Goal: Information Seeking & Learning: Understand process/instructions

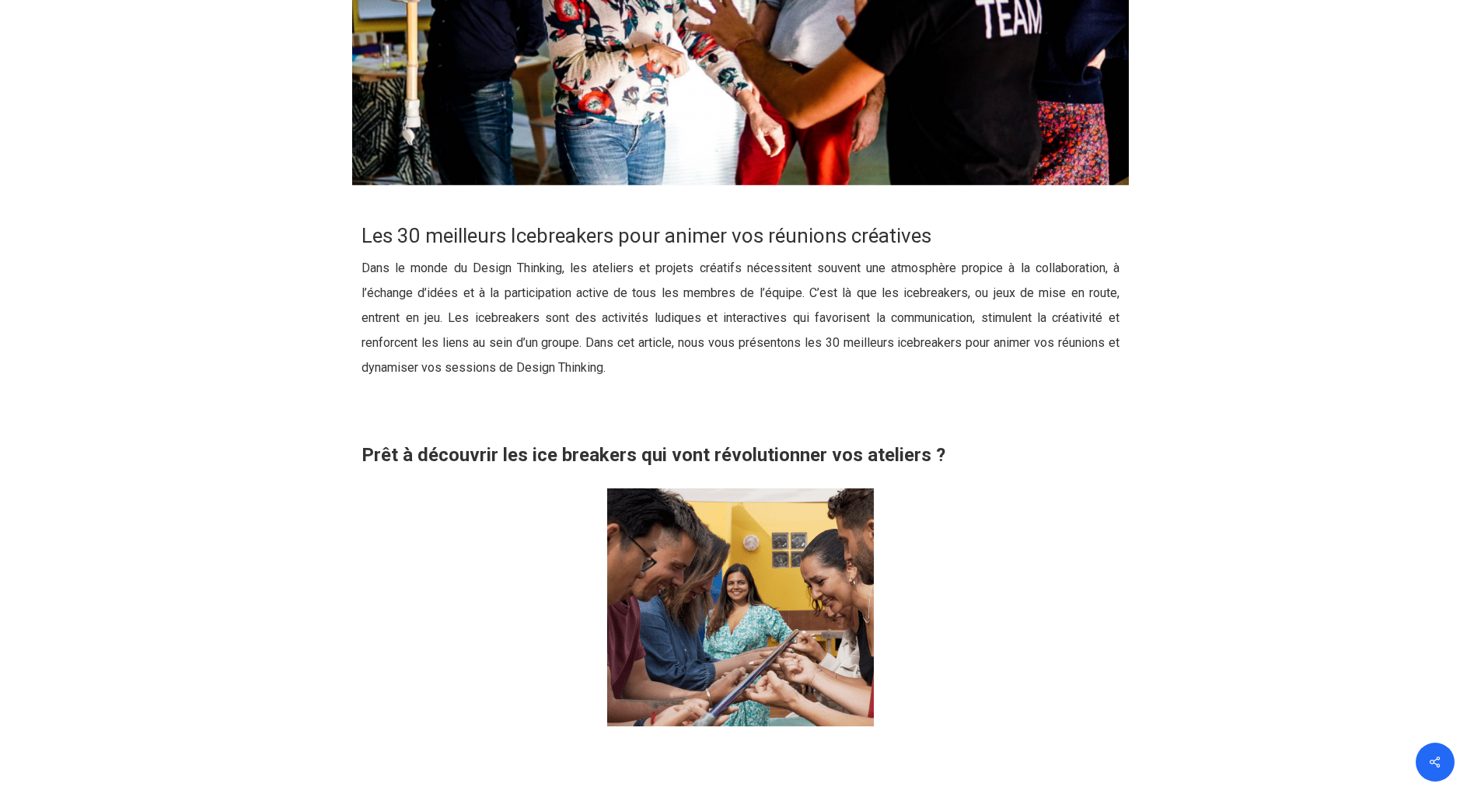
scroll to position [1244, 0]
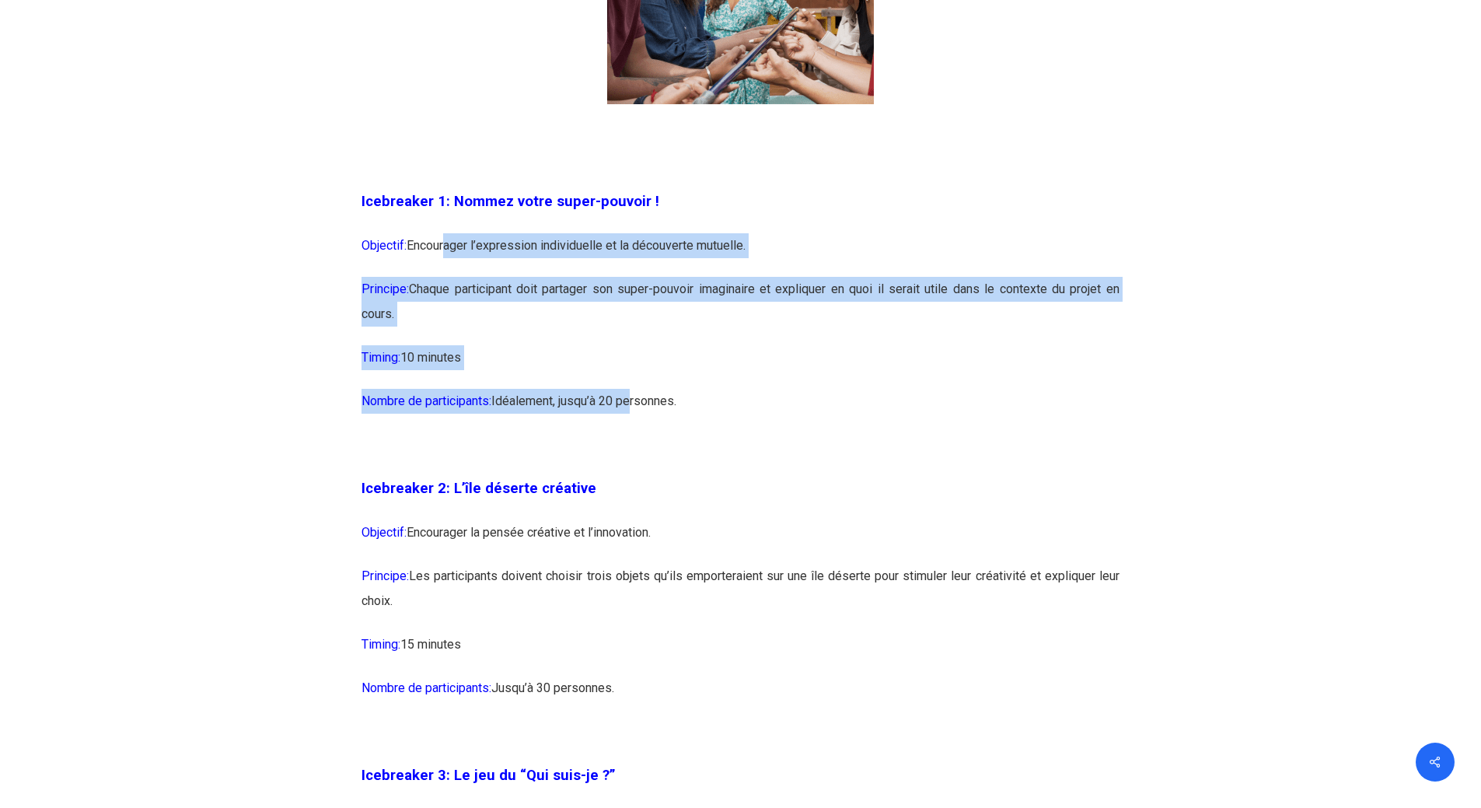
drag, startPoint x: 445, startPoint y: 239, endPoint x: 631, endPoint y: 410, distance: 251.9
click at [631, 410] on p "Nombre de participants: Idéalement, jusqu’à 20 personnes." at bounding box center [740, 411] width 758 height 44
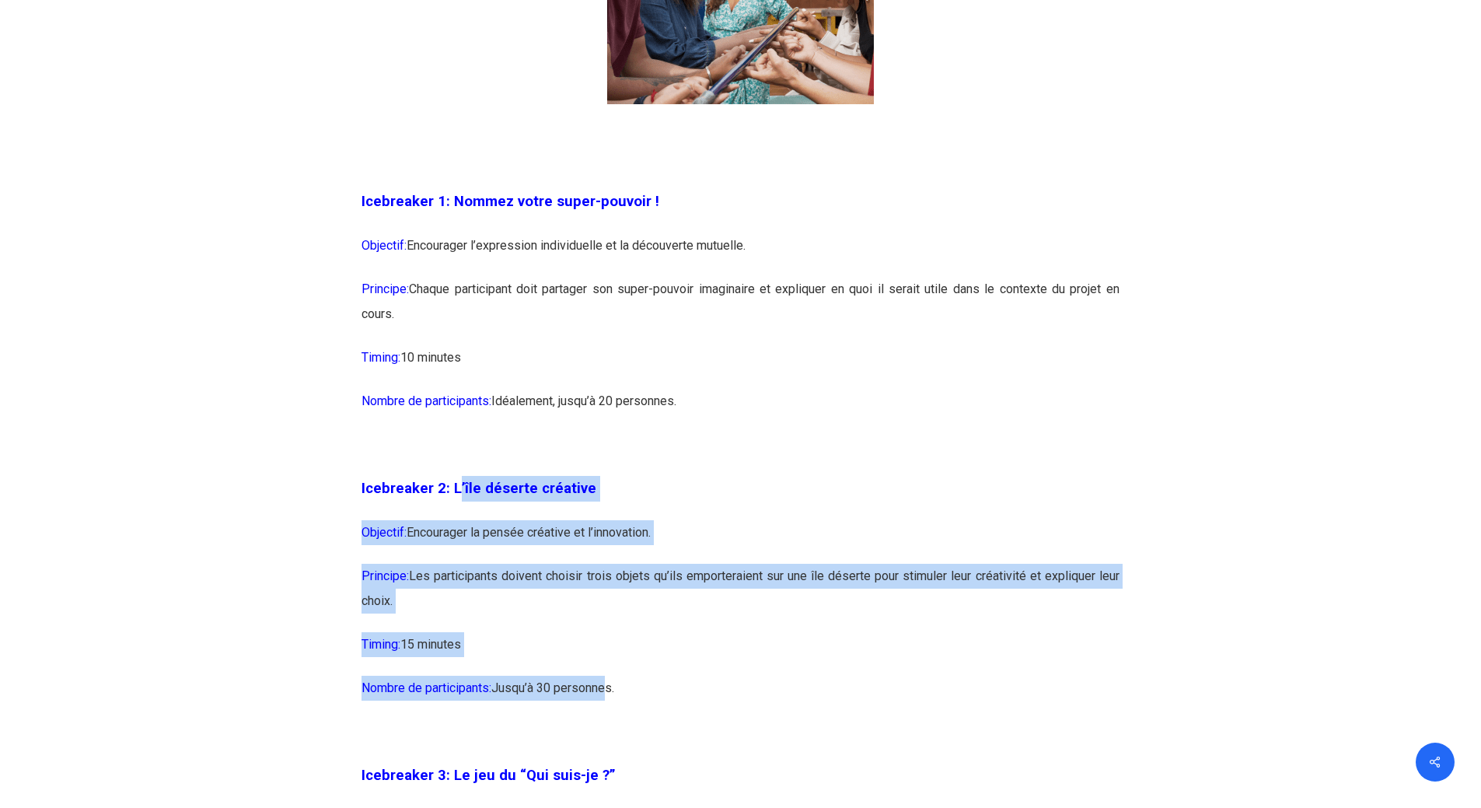
drag, startPoint x: 458, startPoint y: 486, endPoint x: 608, endPoint y: 690, distance: 253.5
click at [608, 690] on p "Nombre de participants: Jusqu’à 30 personnes." at bounding box center [740, 697] width 758 height 44
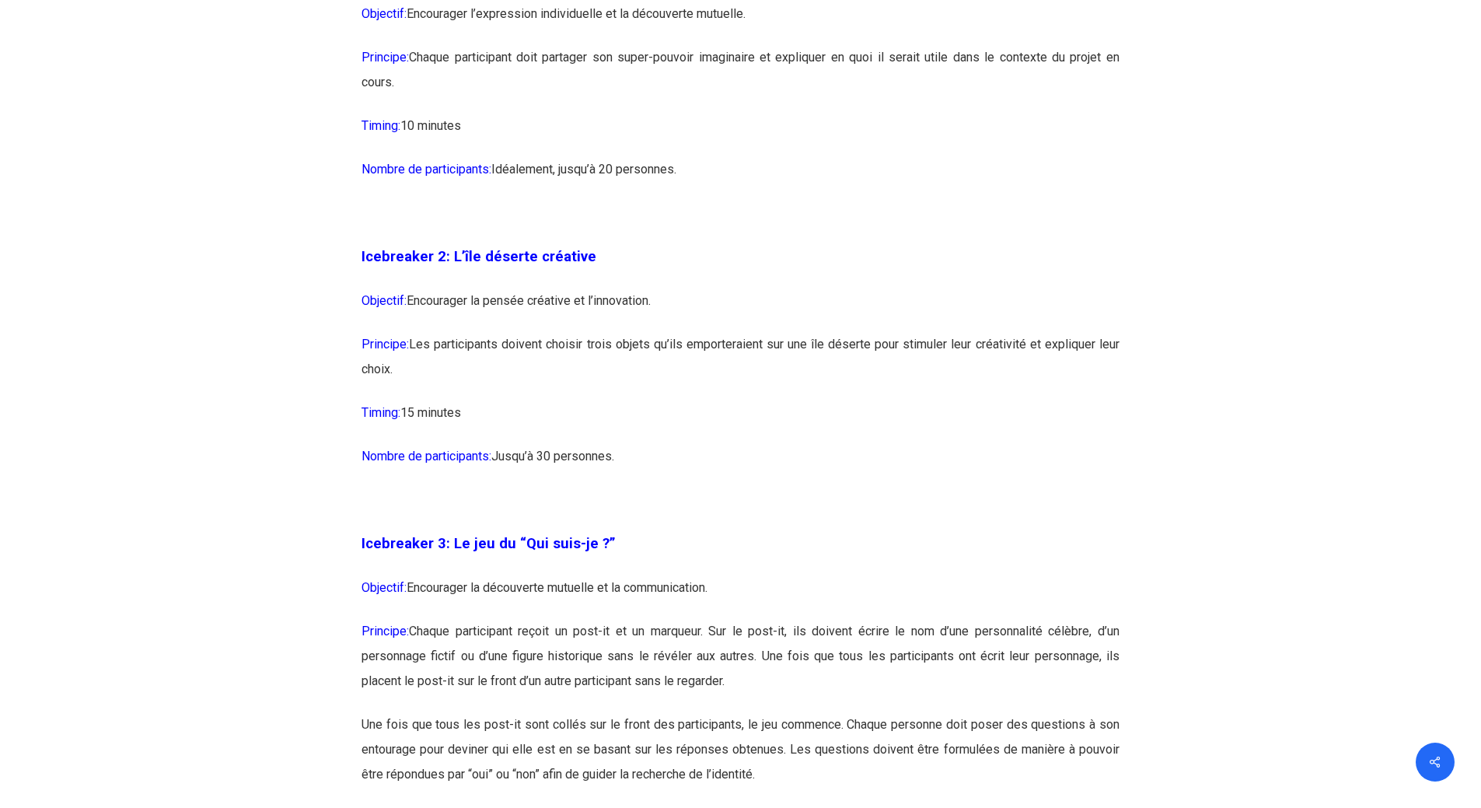
scroll to position [1554, 0]
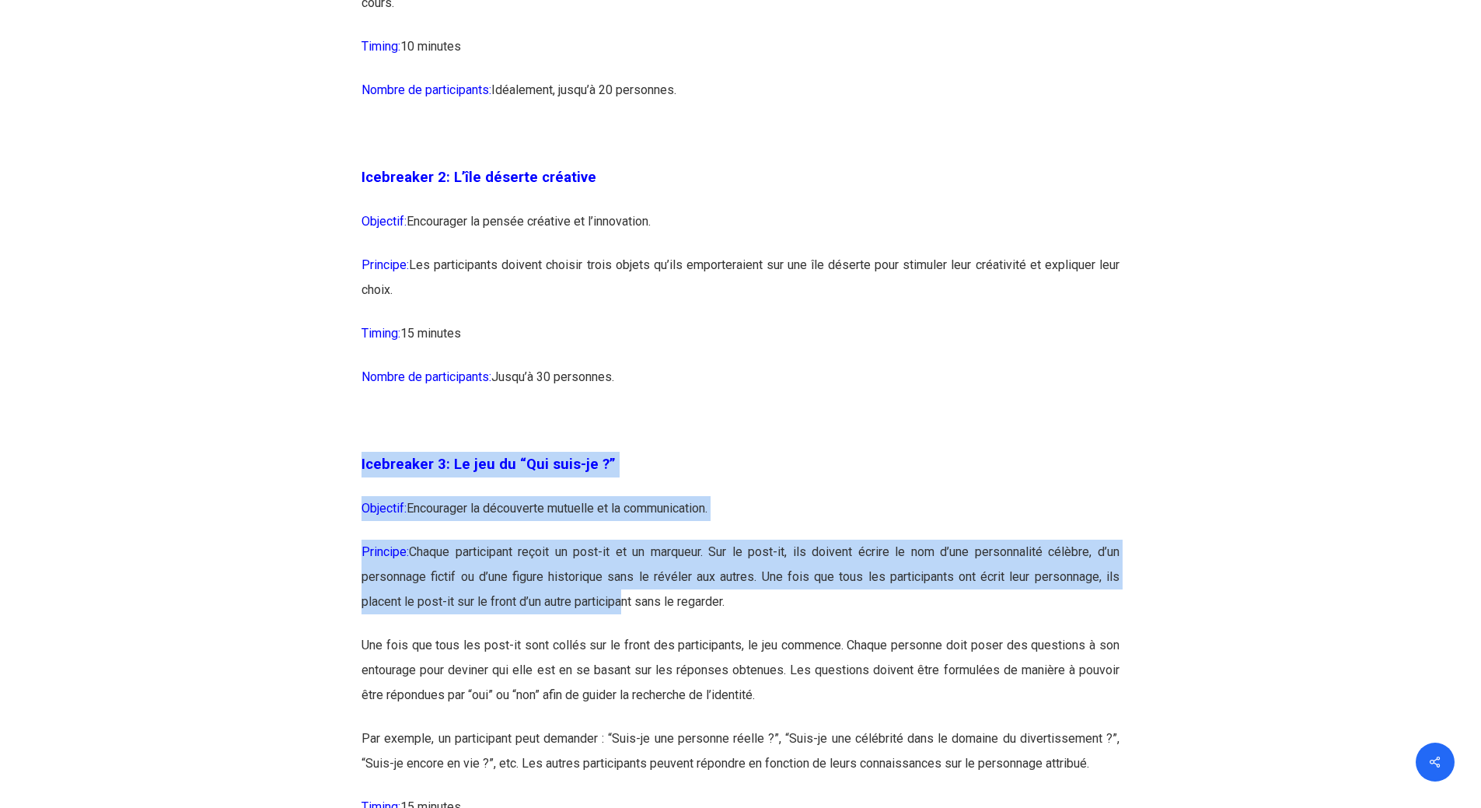
drag, startPoint x: 525, startPoint y: 427, endPoint x: 616, endPoint y: 631, distance: 222.7
click at [616, 631] on p "Principe: Chaque participant reçoit un post-it et un marqueur. Sur le post-it, …" at bounding box center [740, 585] width 758 height 93
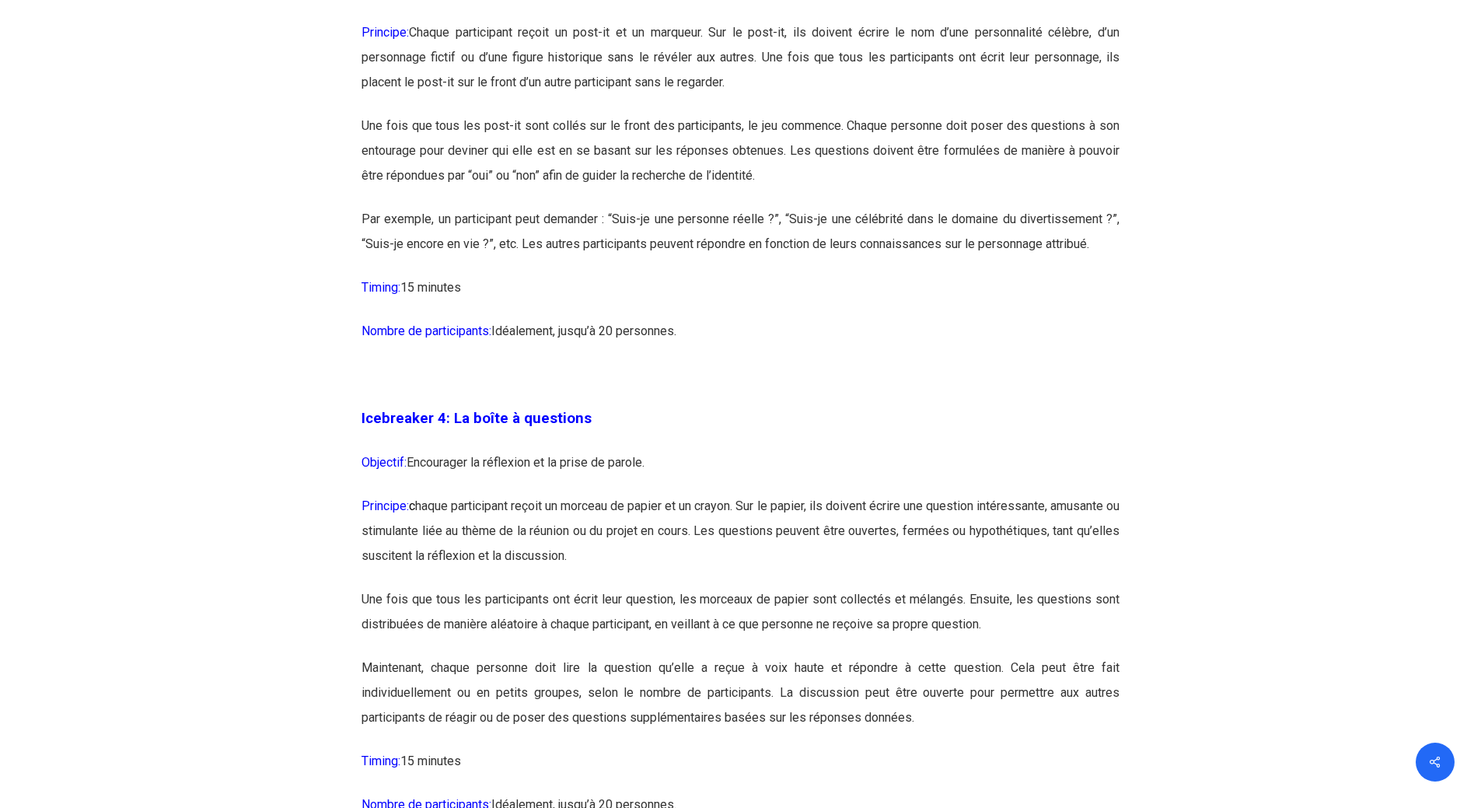
scroll to position [2254, 0]
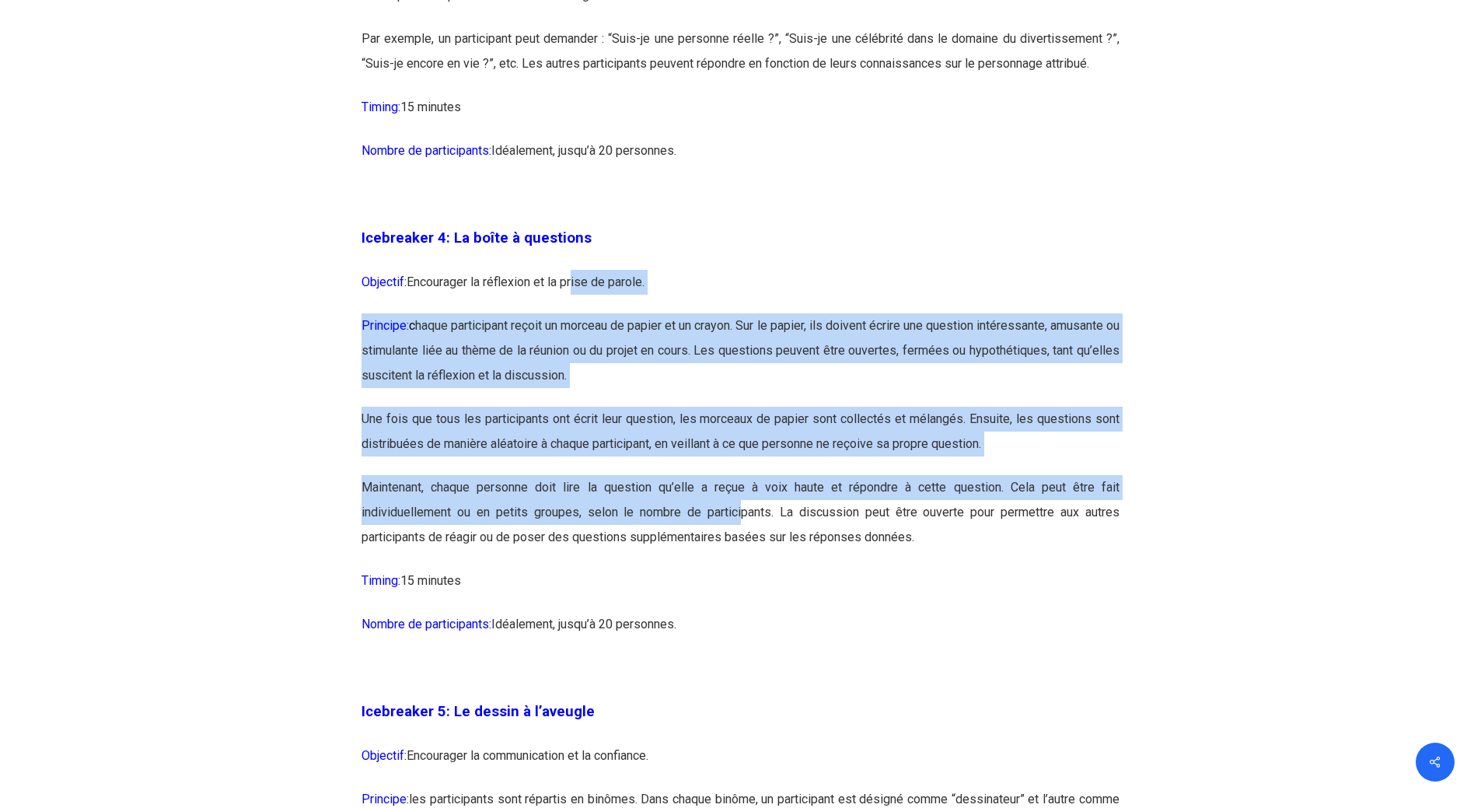
drag, startPoint x: 573, startPoint y: 287, endPoint x: 741, endPoint y: 501, distance: 271.8
click at [741, 501] on p "Maintenant, chaque personne doit lire la question qu’elle a reçue à voix haute …" at bounding box center [740, 521] width 758 height 93
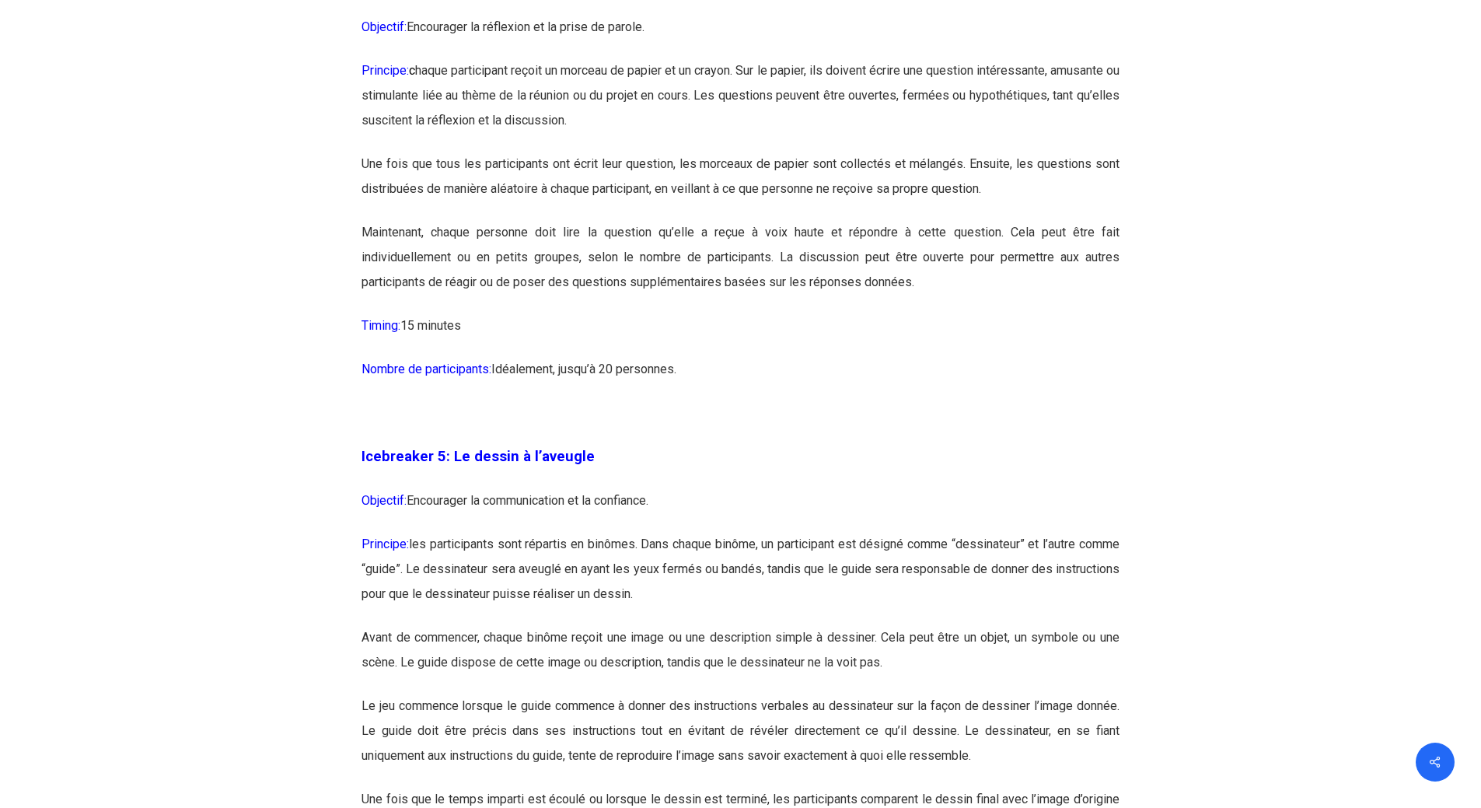
scroll to position [2565, 0]
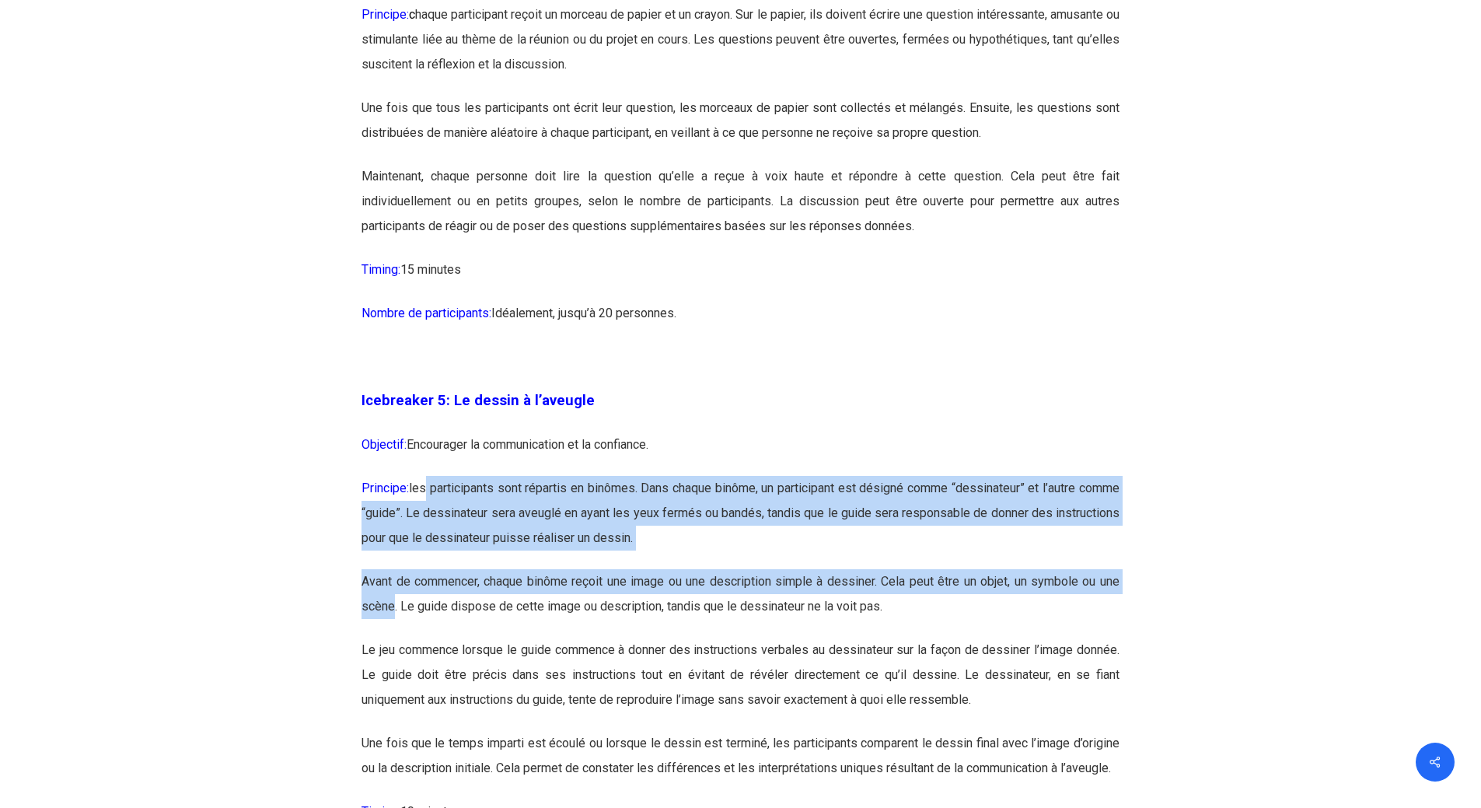
drag, startPoint x: 430, startPoint y: 482, endPoint x: 392, endPoint y: 617, distance: 140.5
click at [392, 617] on p "Avant de commencer, chaque binôme reçoit une image ou une description simple à …" at bounding box center [740, 603] width 758 height 68
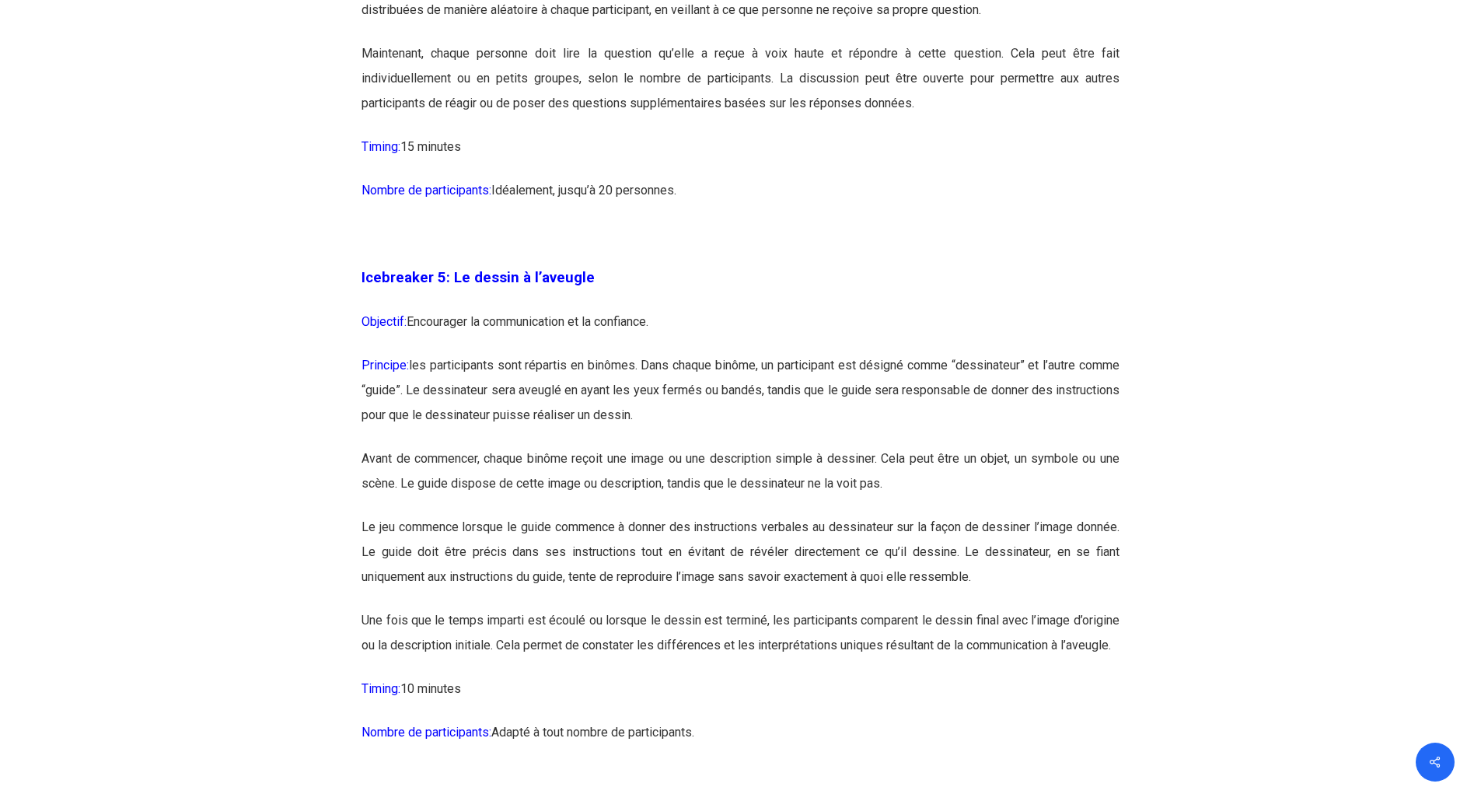
scroll to position [2876, 0]
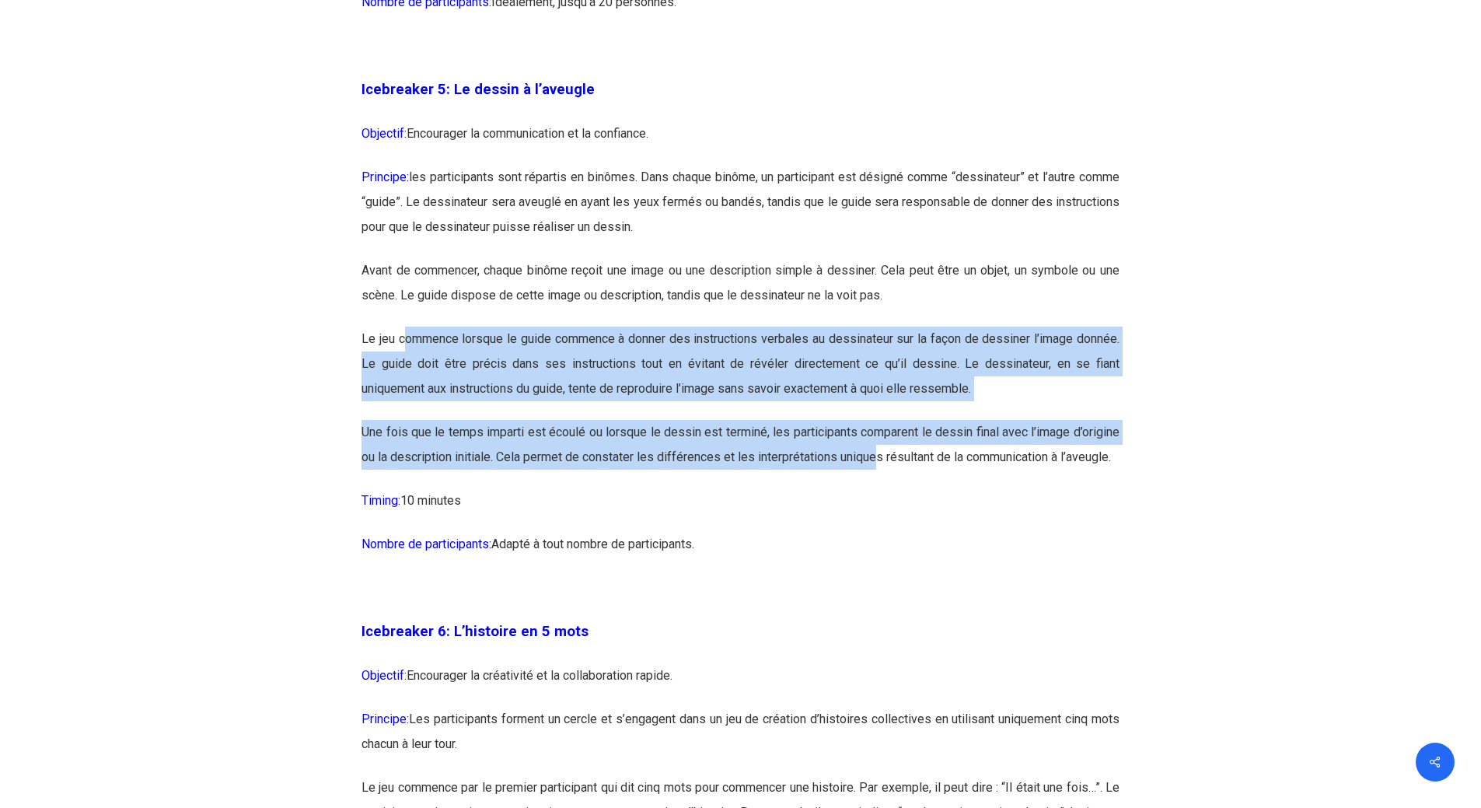
drag, startPoint x: 402, startPoint y: 340, endPoint x: 915, endPoint y: 464, distance: 527.6
click at [915, 464] on p "Une fois que le temps imparti est écoulé ou lorsque le dessin est terminé, les …" at bounding box center [740, 454] width 758 height 68
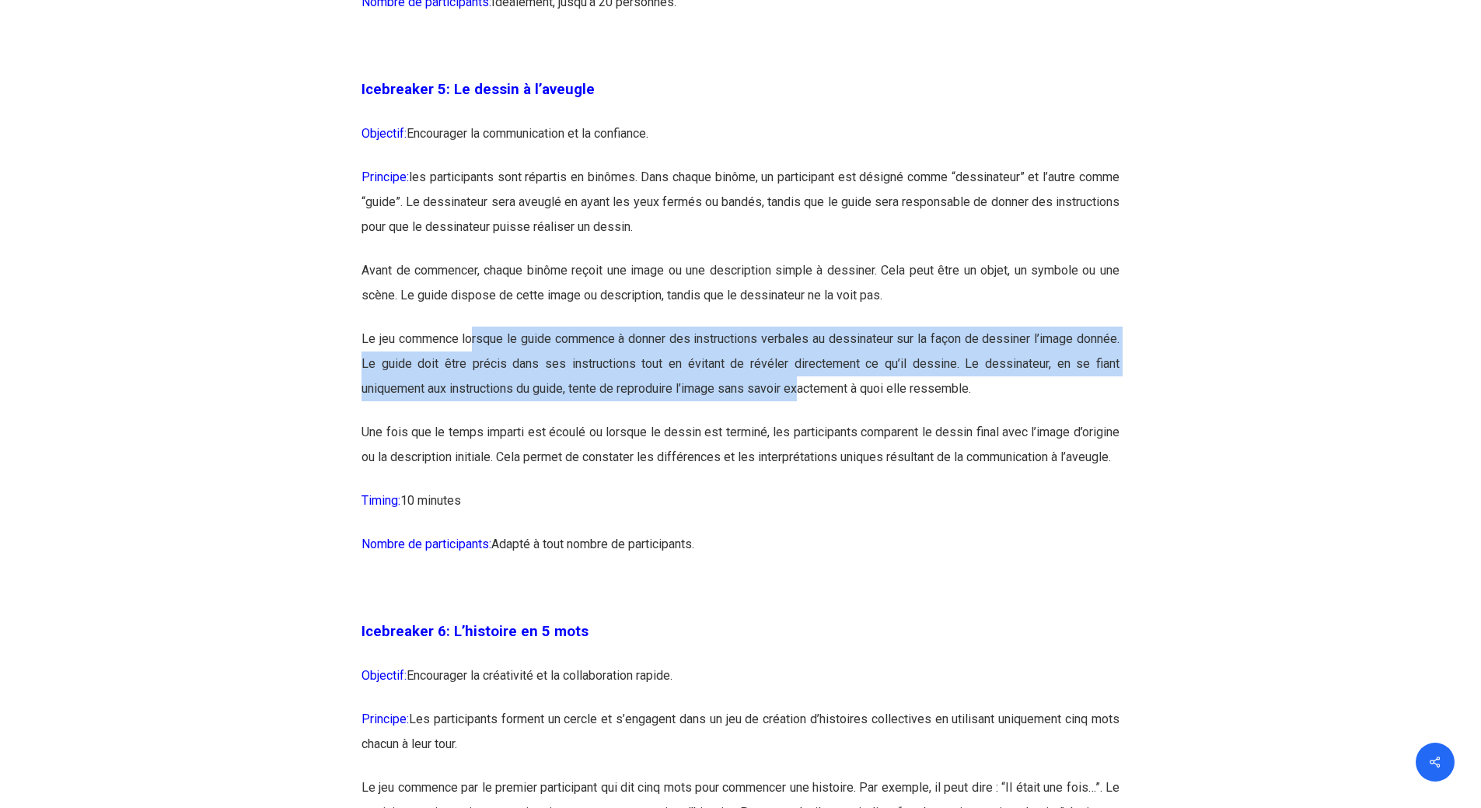
drag, startPoint x: 473, startPoint y: 340, endPoint x: 807, endPoint y: 392, distance: 337.5
click at [807, 392] on p "Le jeu commence lorsque le guide commence à donner des instructions verbales au…" at bounding box center [740, 372] width 758 height 93
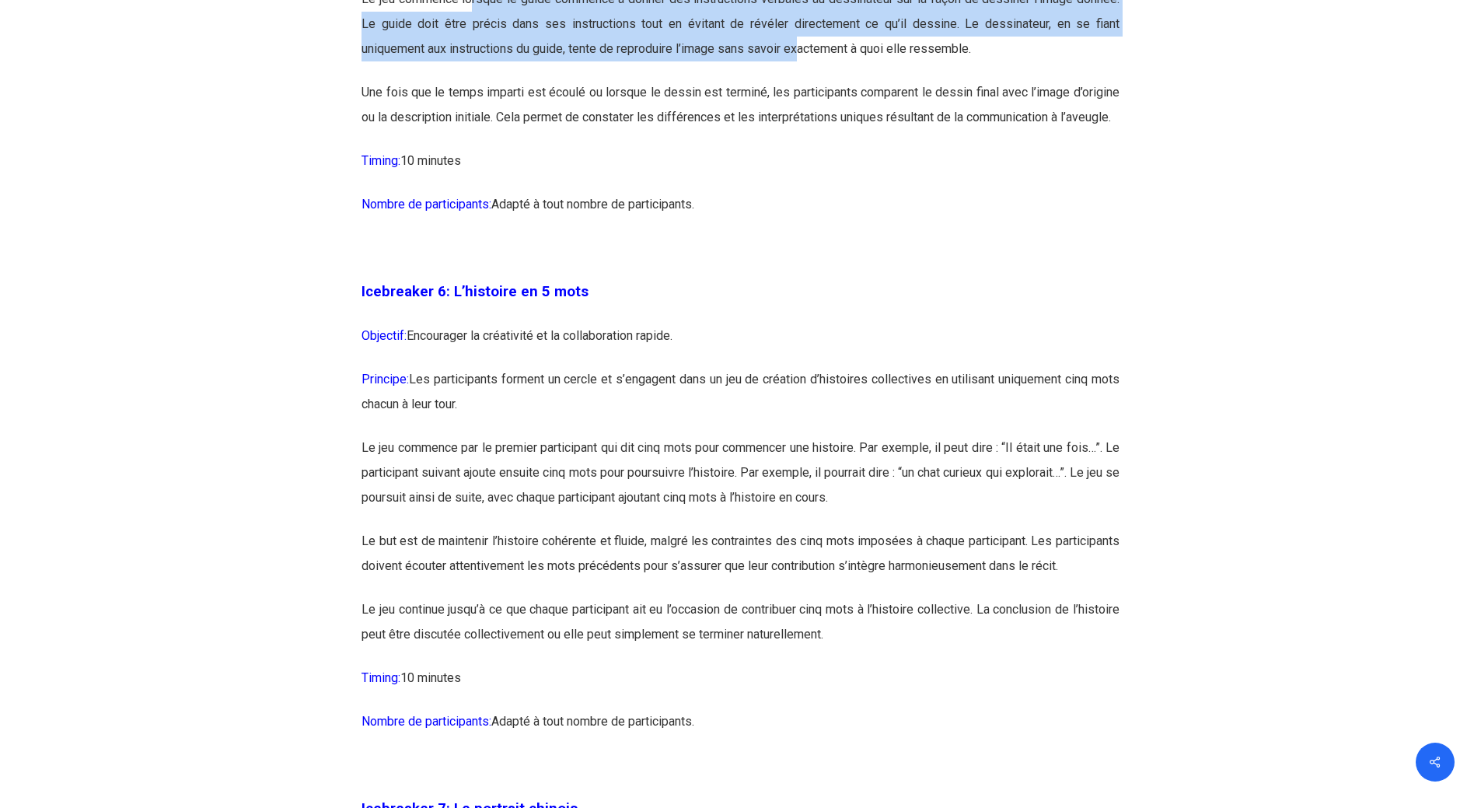
scroll to position [3264, 0]
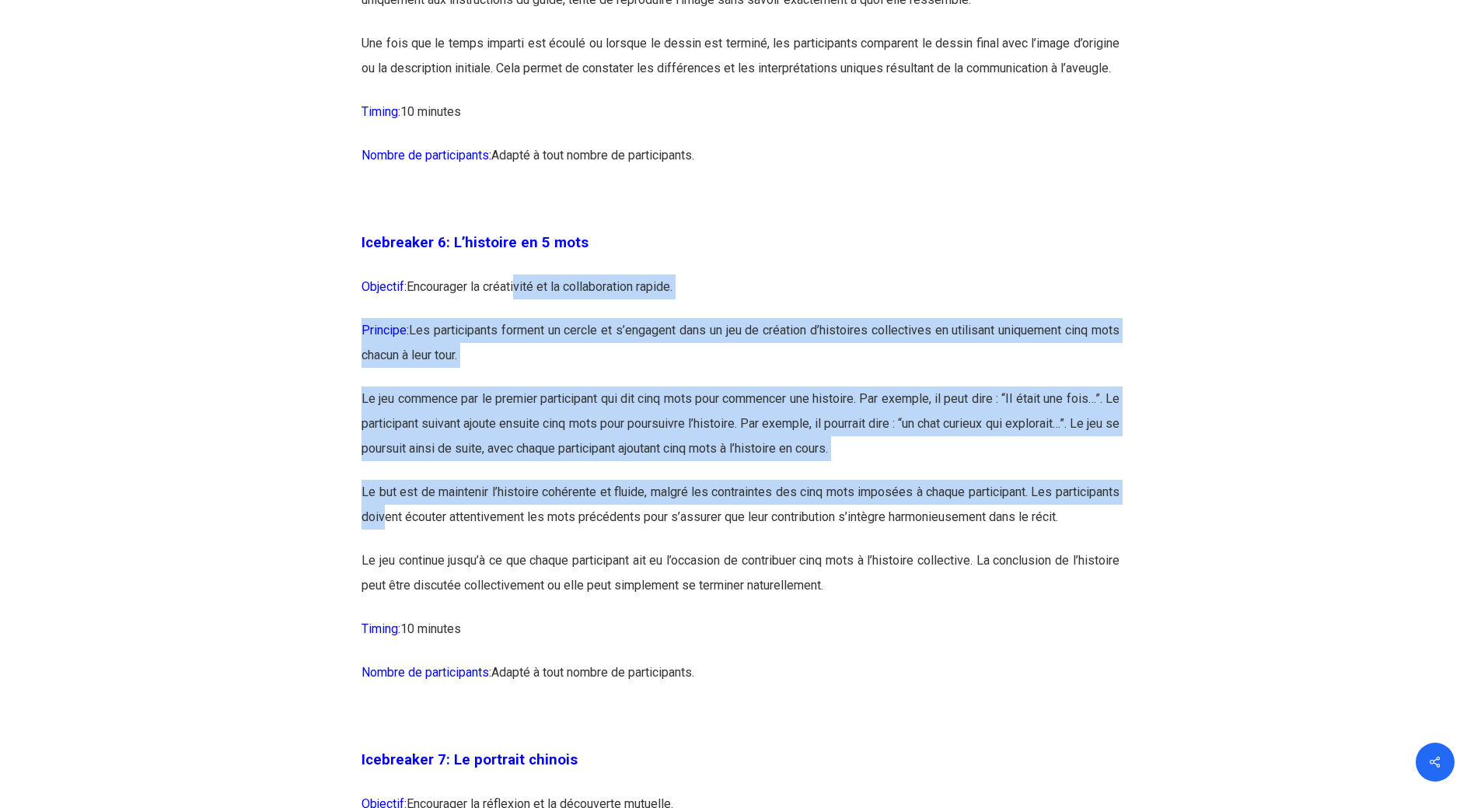
drag, startPoint x: 516, startPoint y: 309, endPoint x: 454, endPoint y: 532, distance: 231.6
click at [454, 532] on p "Le but est de maintenir l’histoire cohérente et fluide, malgré les contraintes …" at bounding box center [740, 514] width 758 height 68
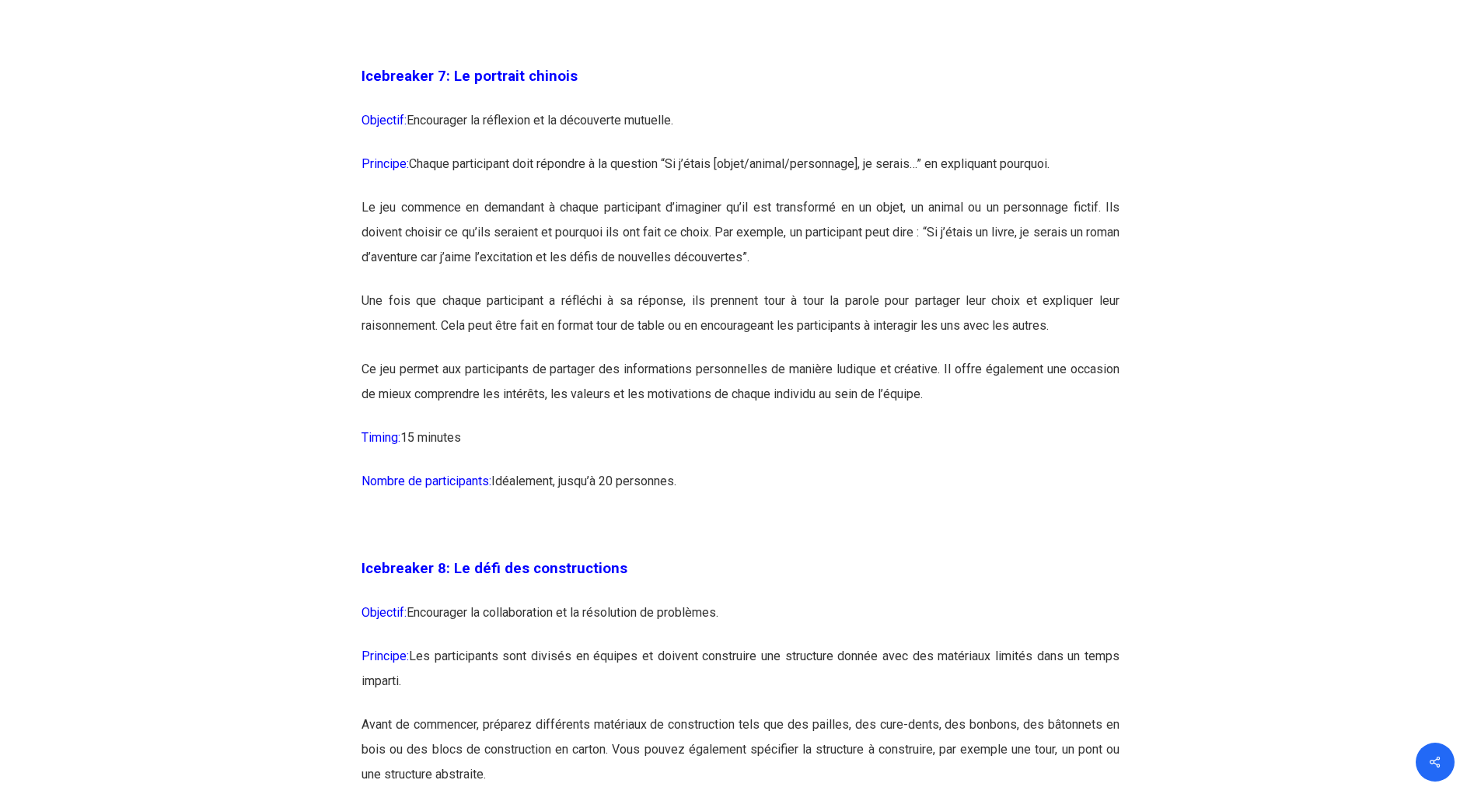
scroll to position [3964, 0]
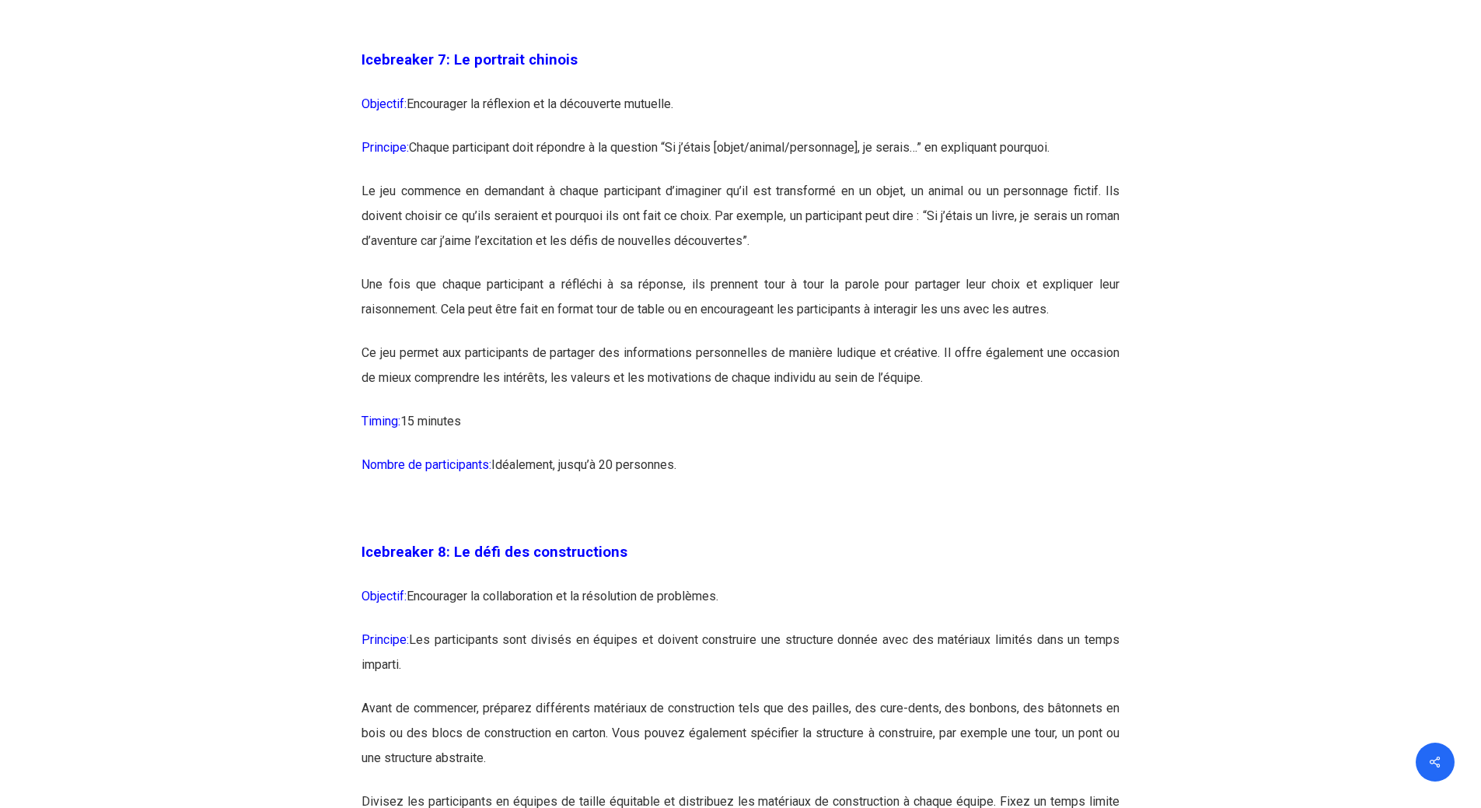
click at [698, 627] on p "Objectif: Encourager la collaboration et la résolution de problèmes." at bounding box center [740, 606] width 758 height 44
click at [729, 584] on p "Icebreaker 8: Le défi des constructions" at bounding box center [740, 561] width 758 height 44
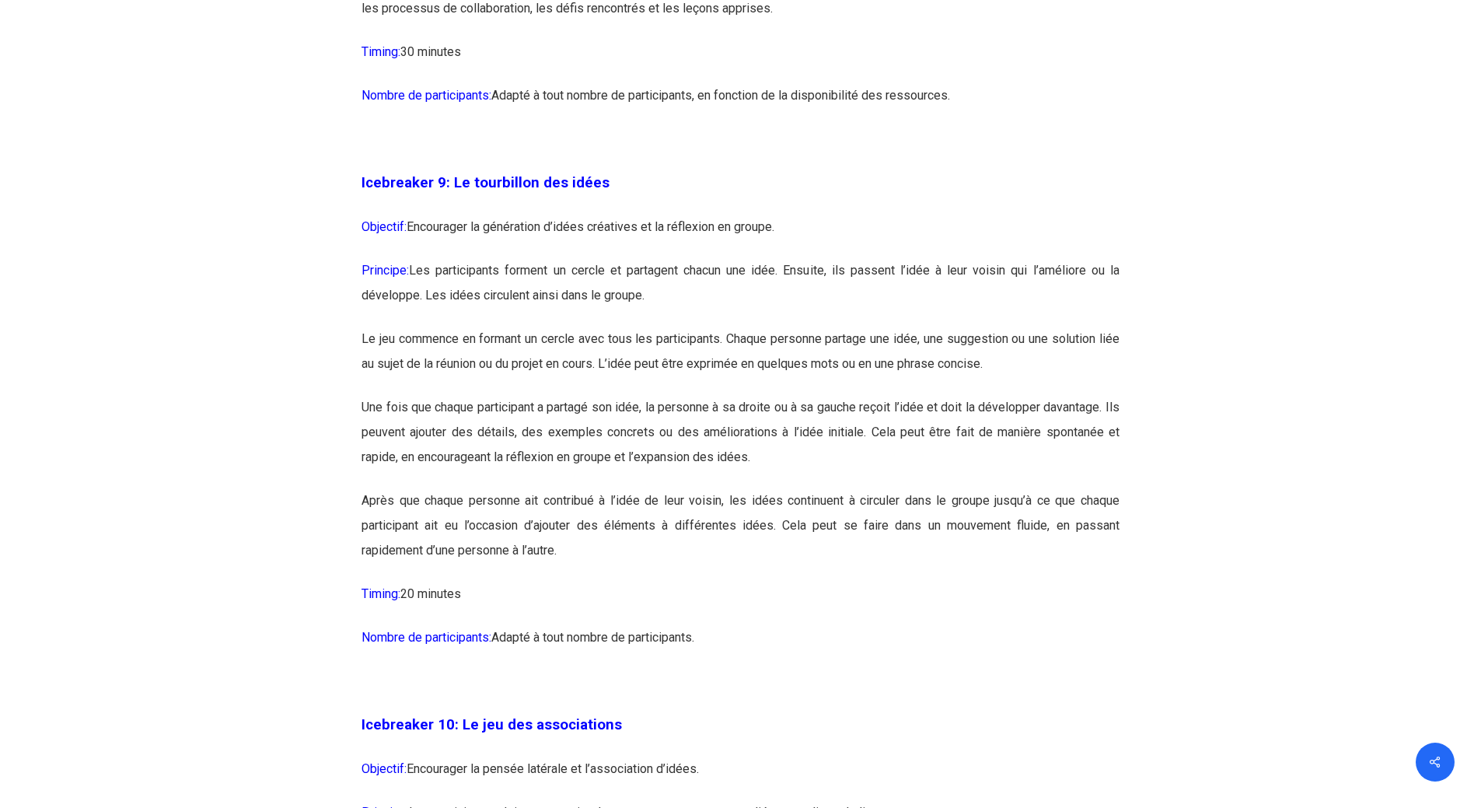
scroll to position [5130, 0]
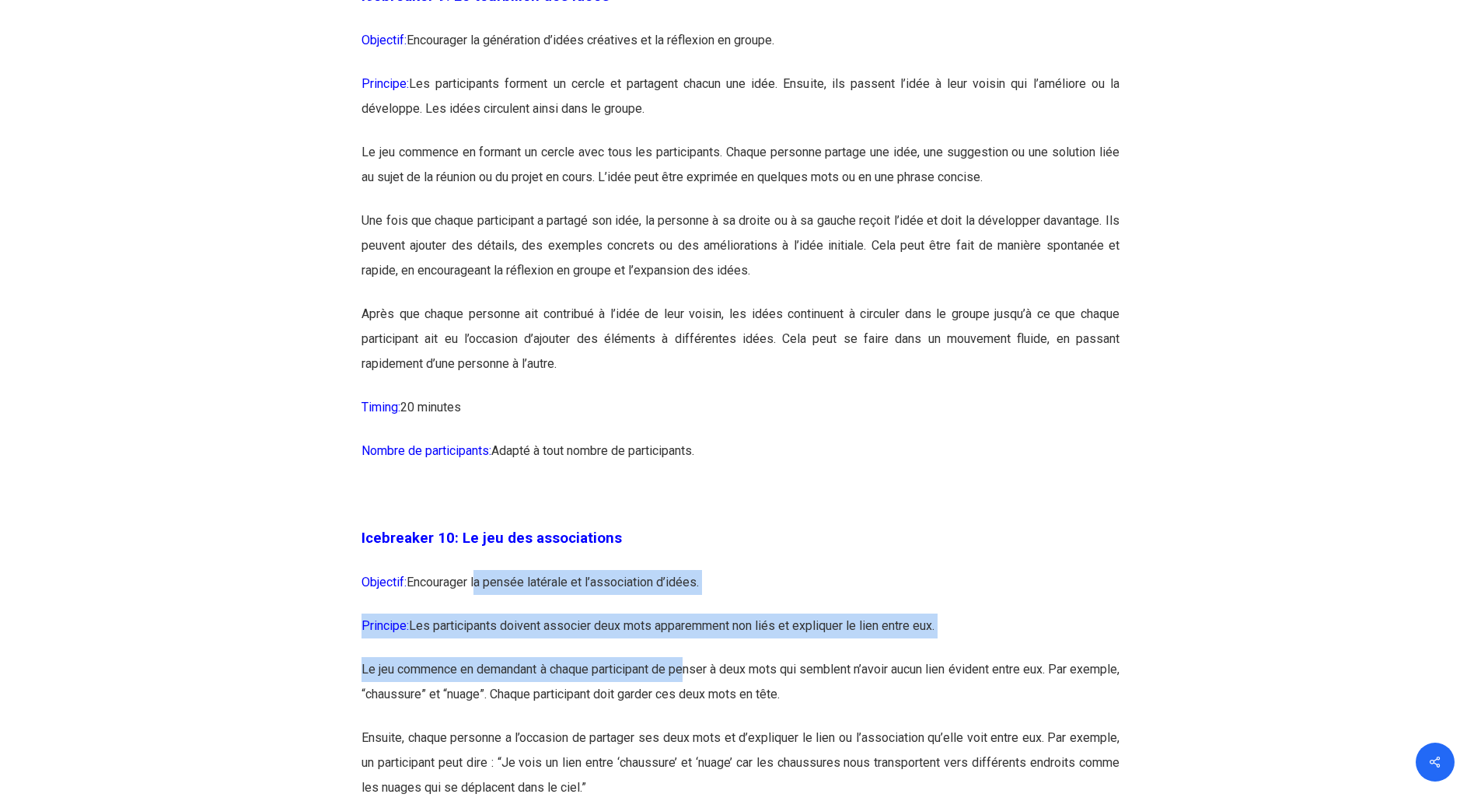
drag, startPoint x: 478, startPoint y: 628, endPoint x: 709, endPoint y: 723, distance: 249.5
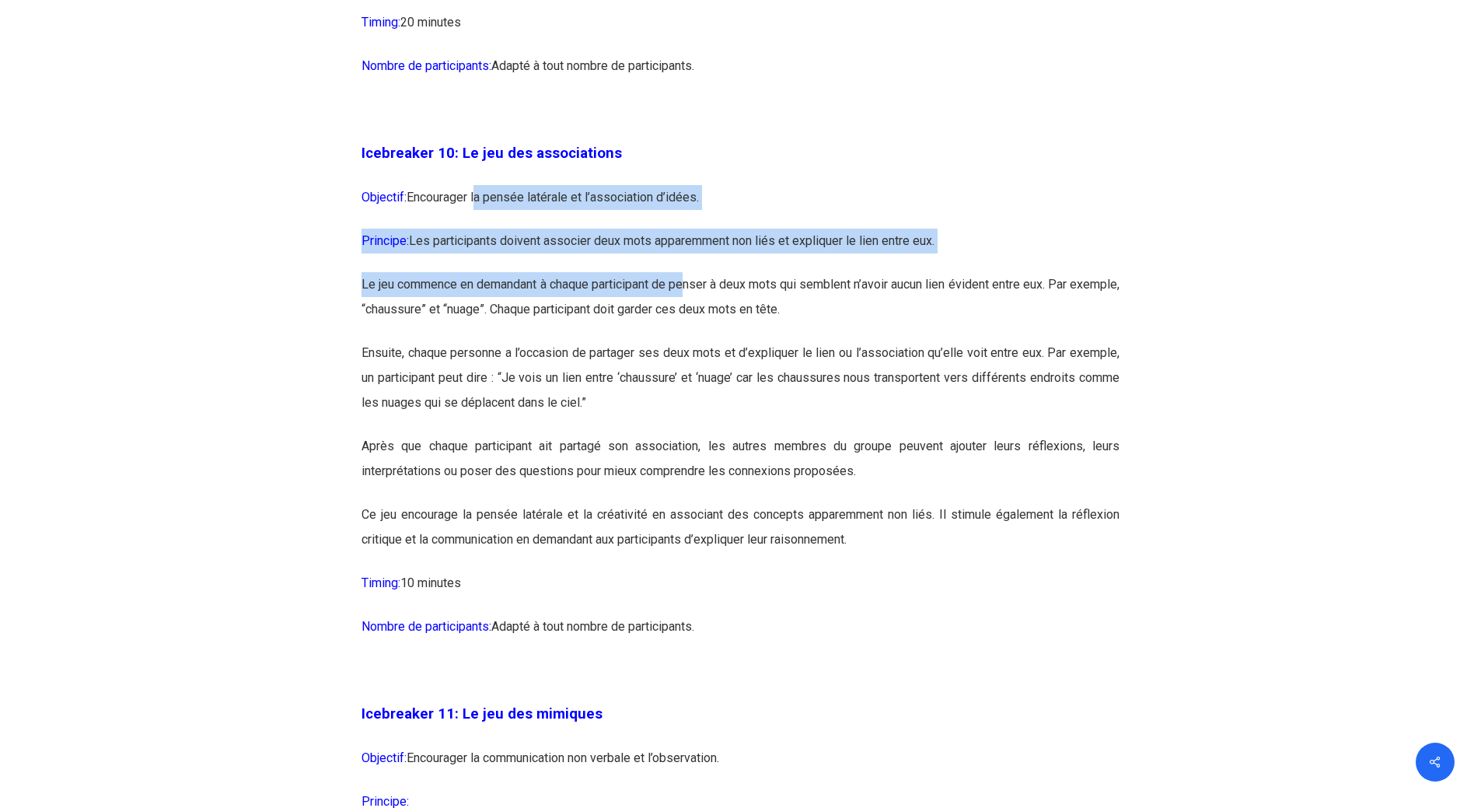
scroll to position [5518, 0]
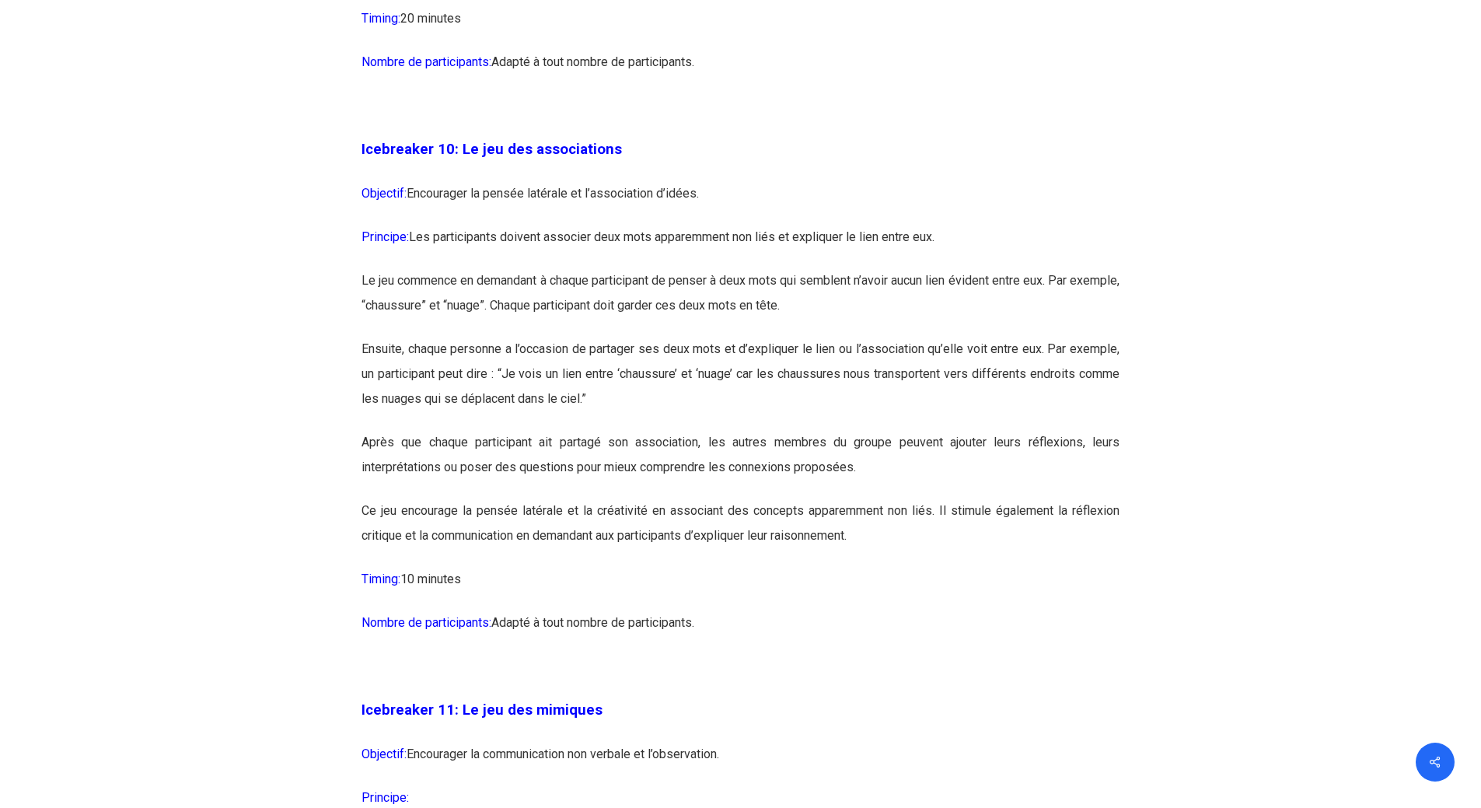
click at [518, 420] on p "Ensuite, chaque personne a l’occasion de partager ses deux mots et d’expliquer …" at bounding box center [740, 383] width 758 height 93
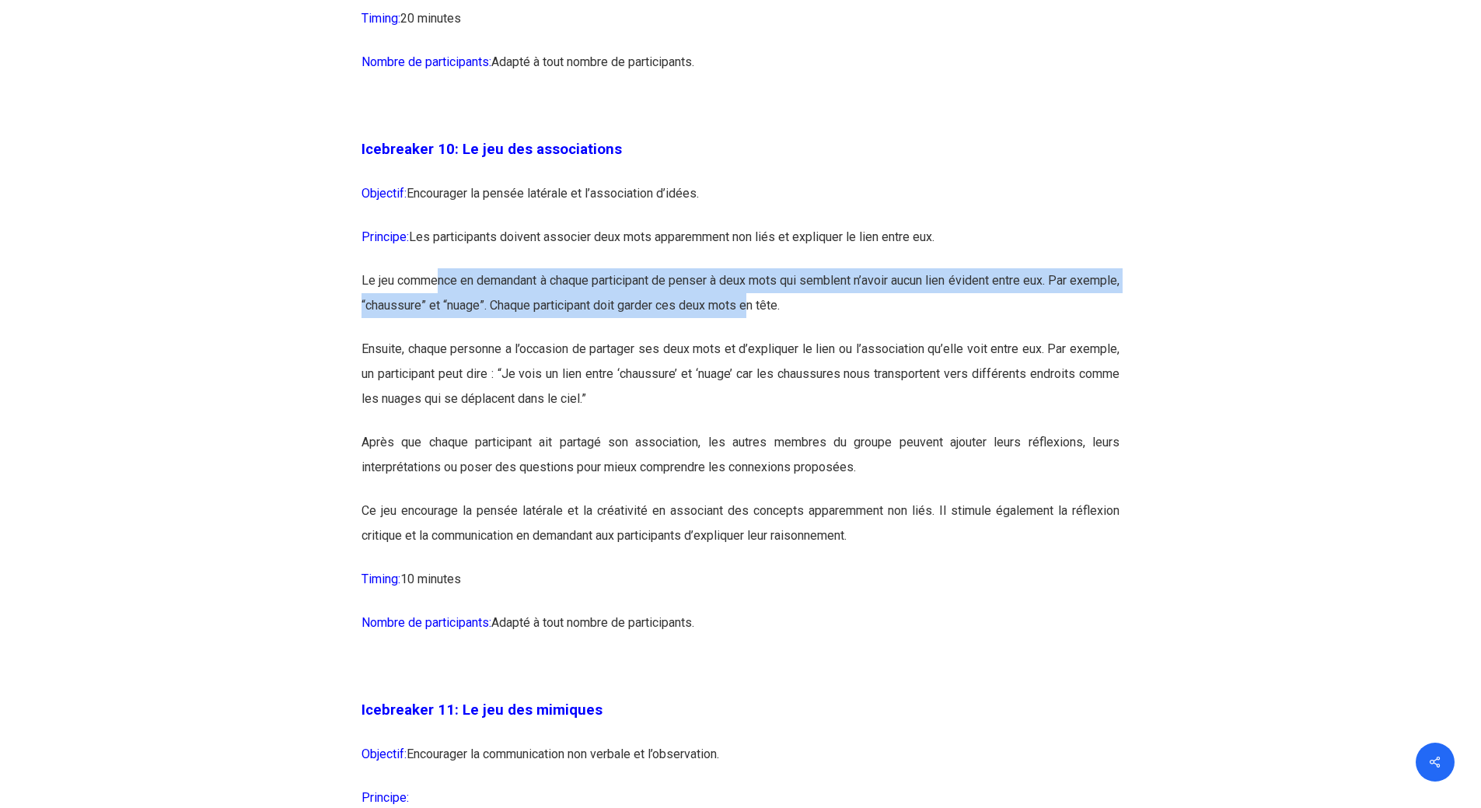
drag, startPoint x: 445, startPoint y: 317, endPoint x: 806, endPoint y: 355, distance: 362.6
click at [806, 337] on p "Le jeu commence en demandant à chaque participant de penser à deux mots qui sem…" at bounding box center [740, 302] width 758 height 68
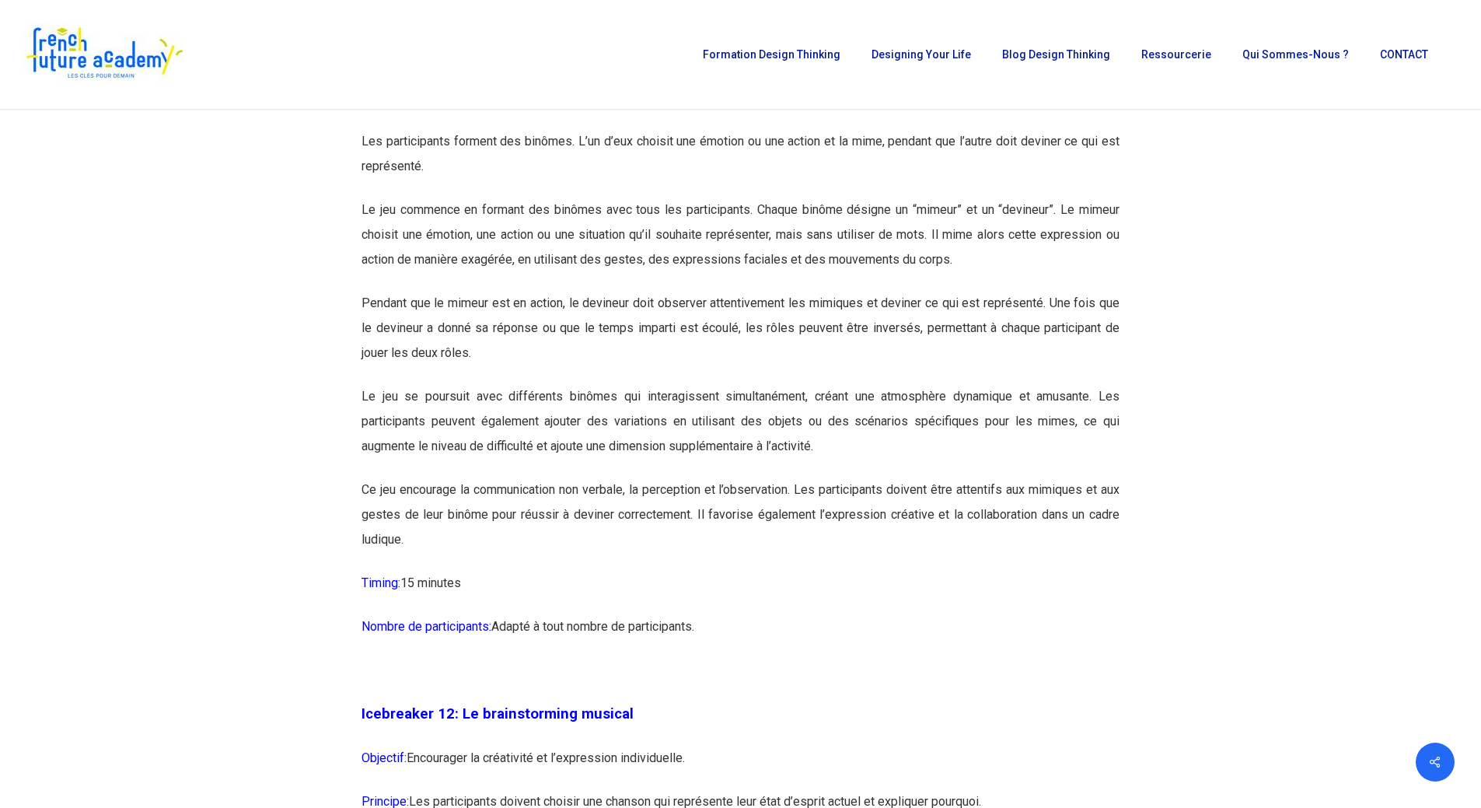
scroll to position [6140, 0]
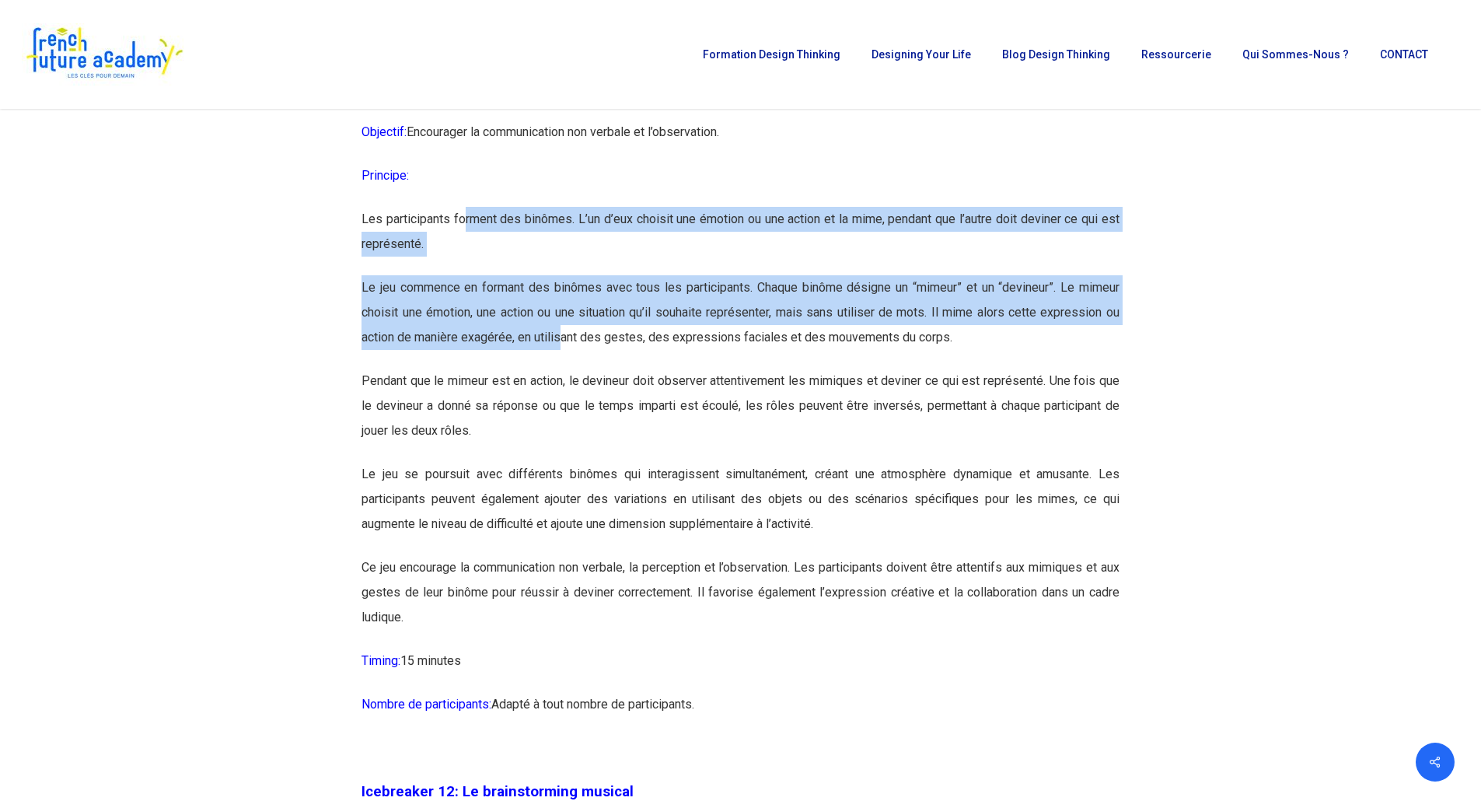
drag, startPoint x: 464, startPoint y: 266, endPoint x: 560, endPoint y: 410, distance: 173.3
click at [560, 368] on p "Le jeu commence en formant des binômes avec tous les participants. Chaque binôm…" at bounding box center [740, 321] width 758 height 93
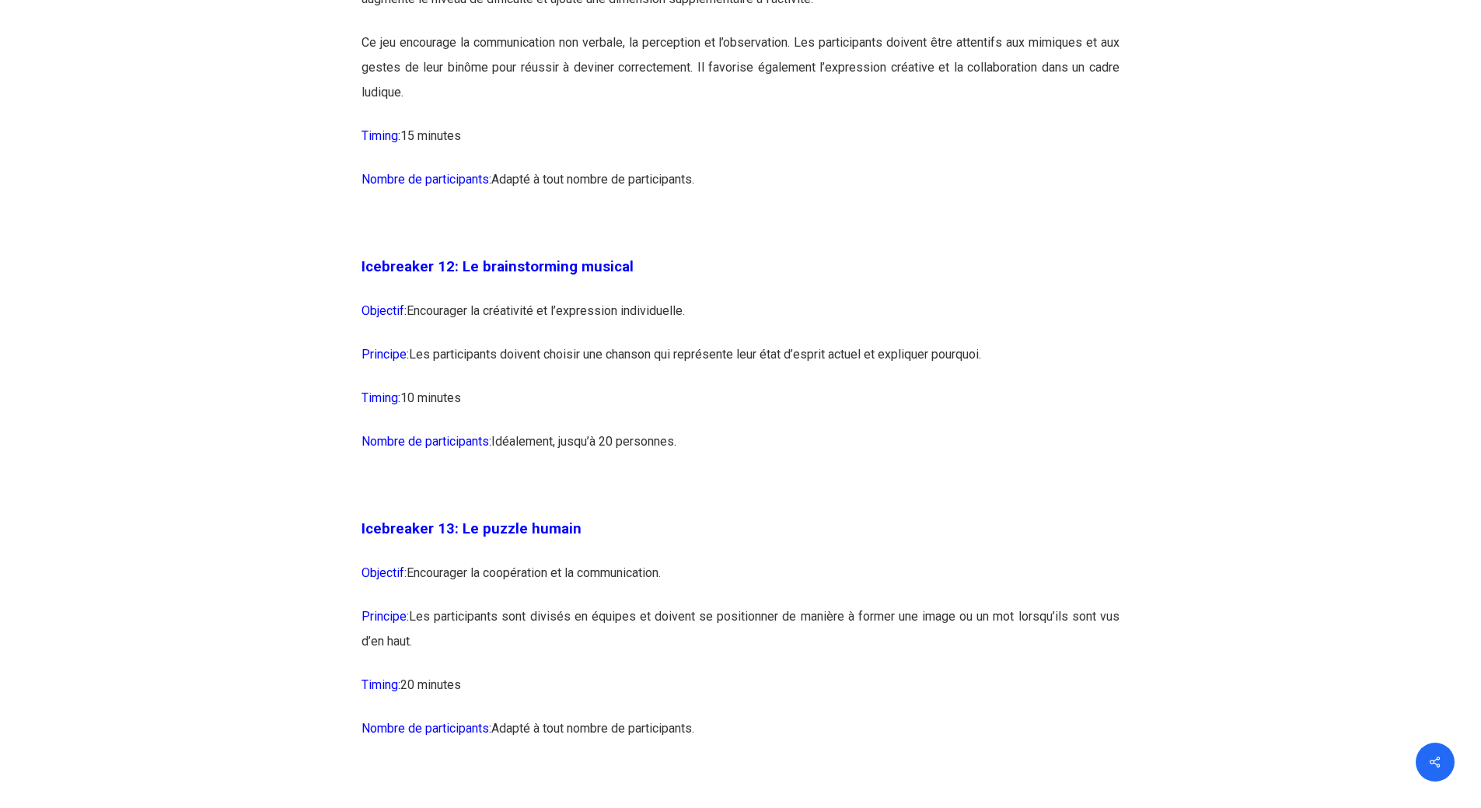
scroll to position [6684, 0]
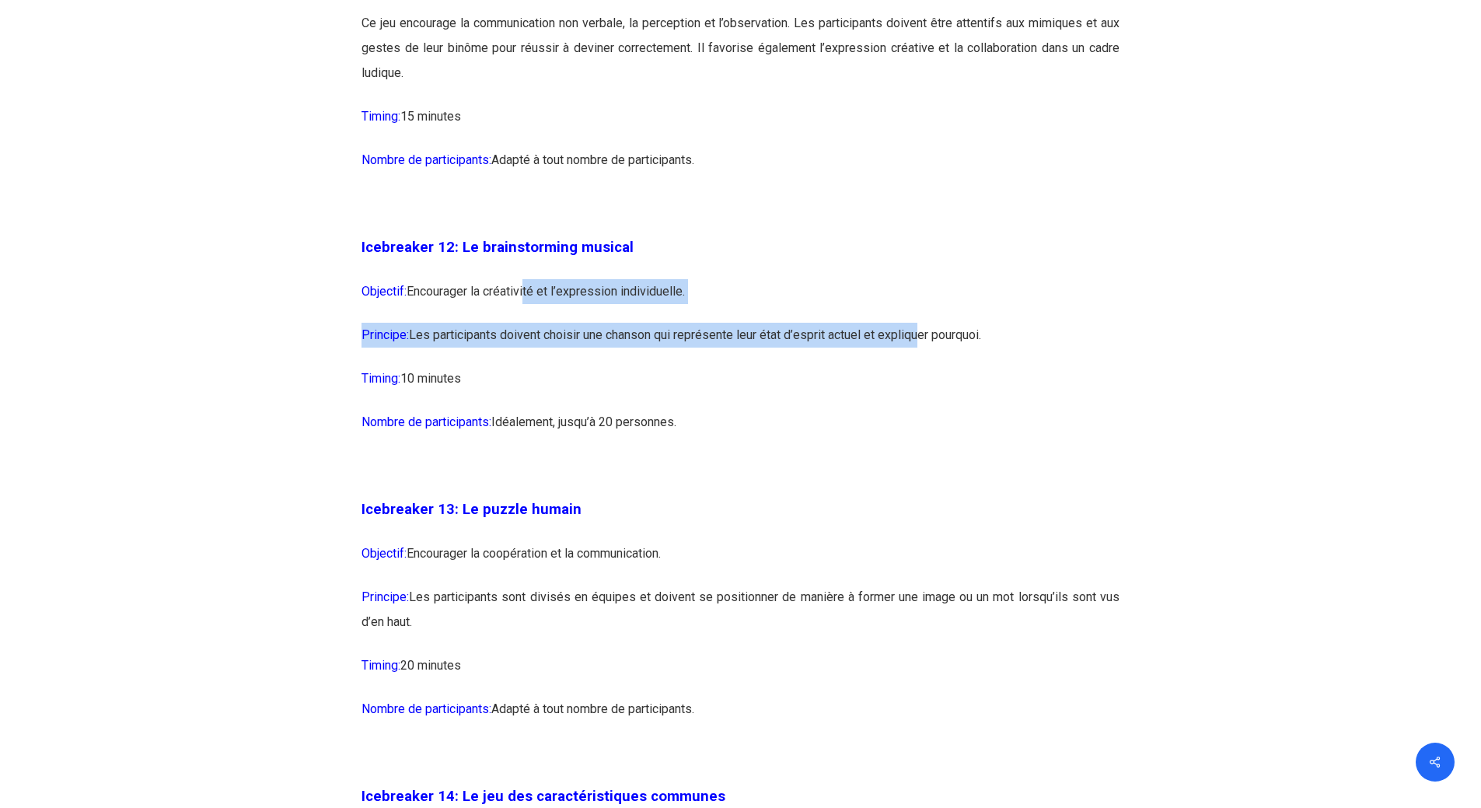
drag, startPoint x: 528, startPoint y: 337, endPoint x: 918, endPoint y: 386, distance: 393.3
click at [918, 366] on p "Principe: Les participants doivent choisir une chanson qui représente leur état…" at bounding box center [740, 345] width 758 height 44
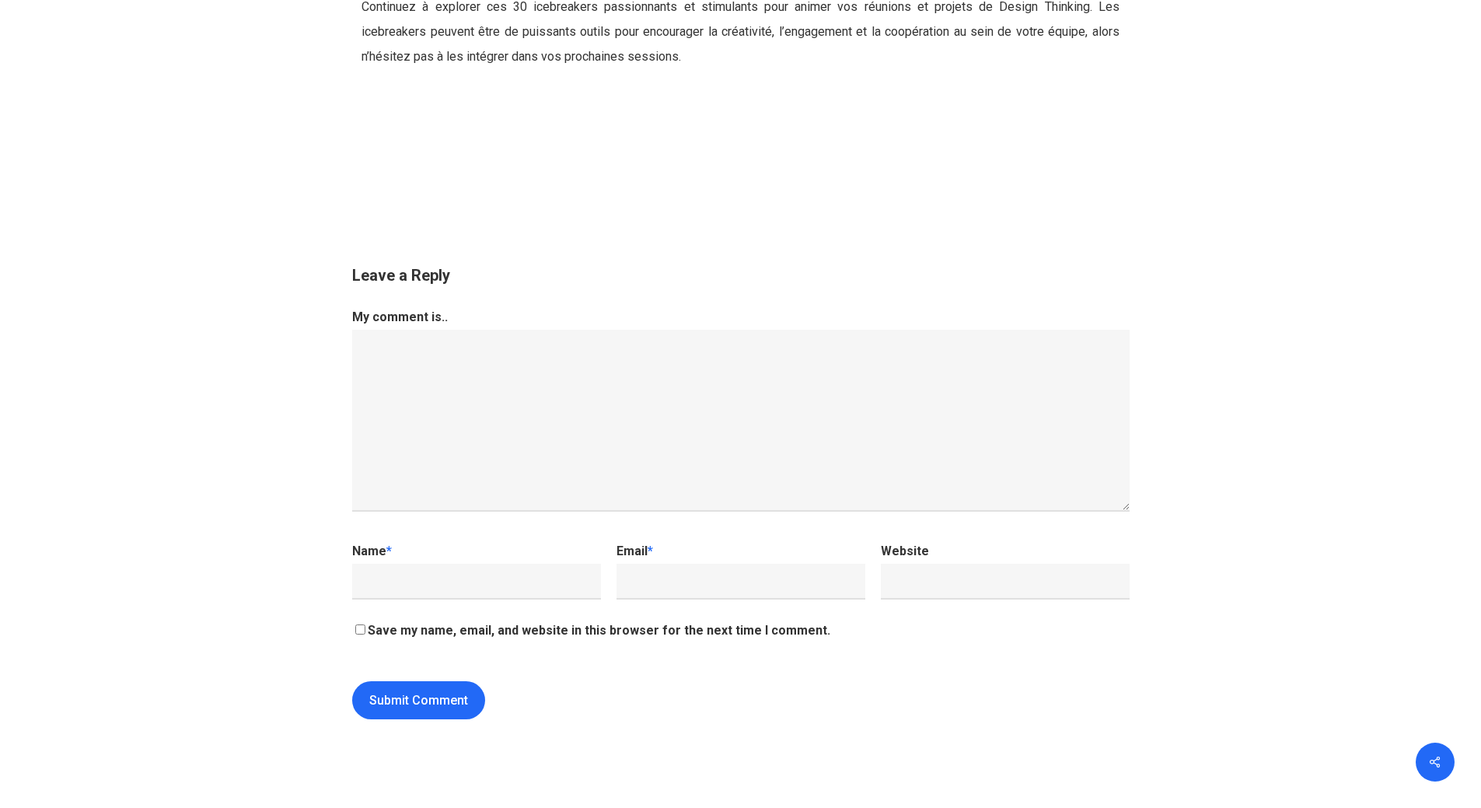
scroll to position [16166, 0]
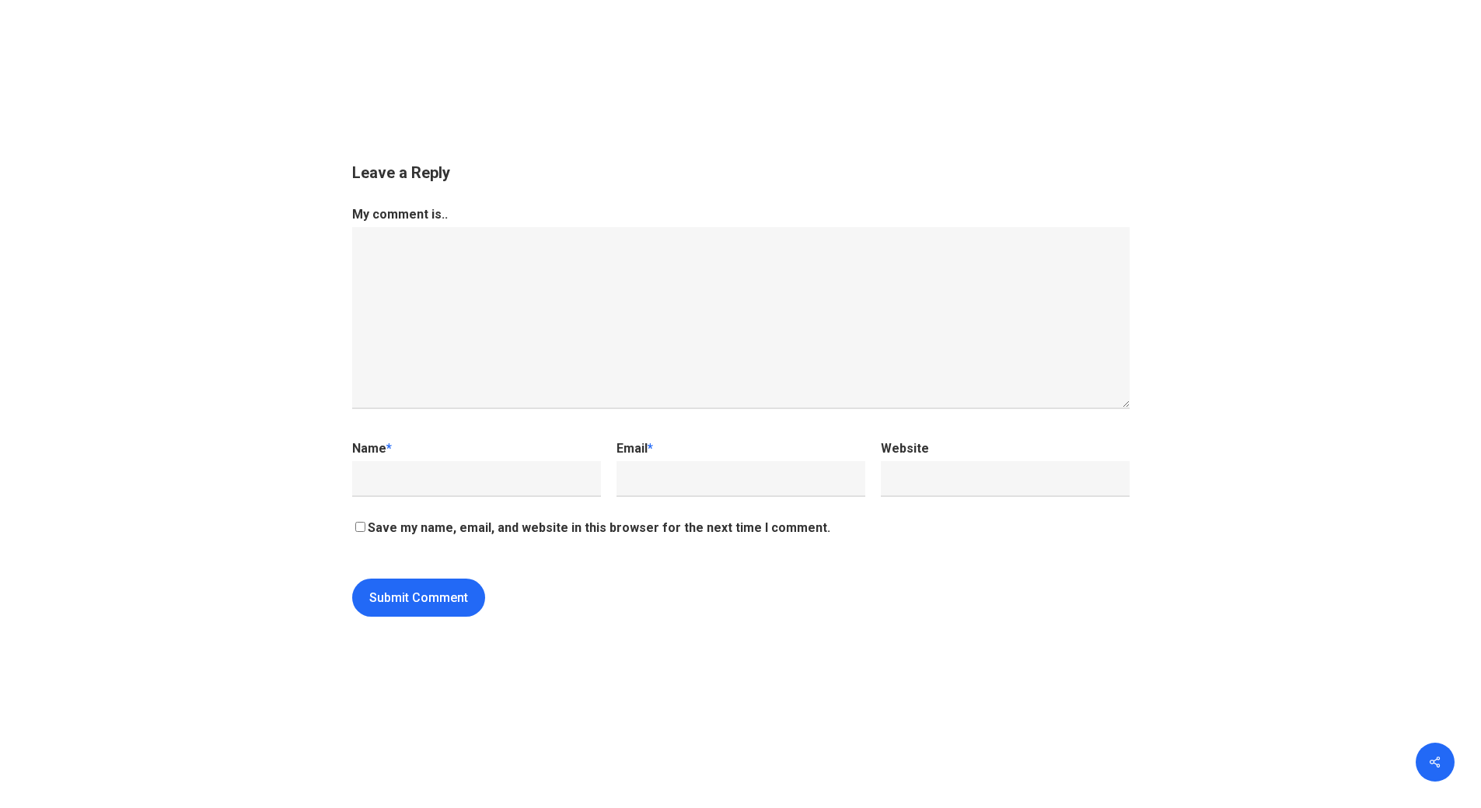
click at [627, 204] on div "Leave a Reply Cancel Reply My comment is.. Name * Email * Website Save my name,…" at bounding box center [741, 398] width 1026 height 637
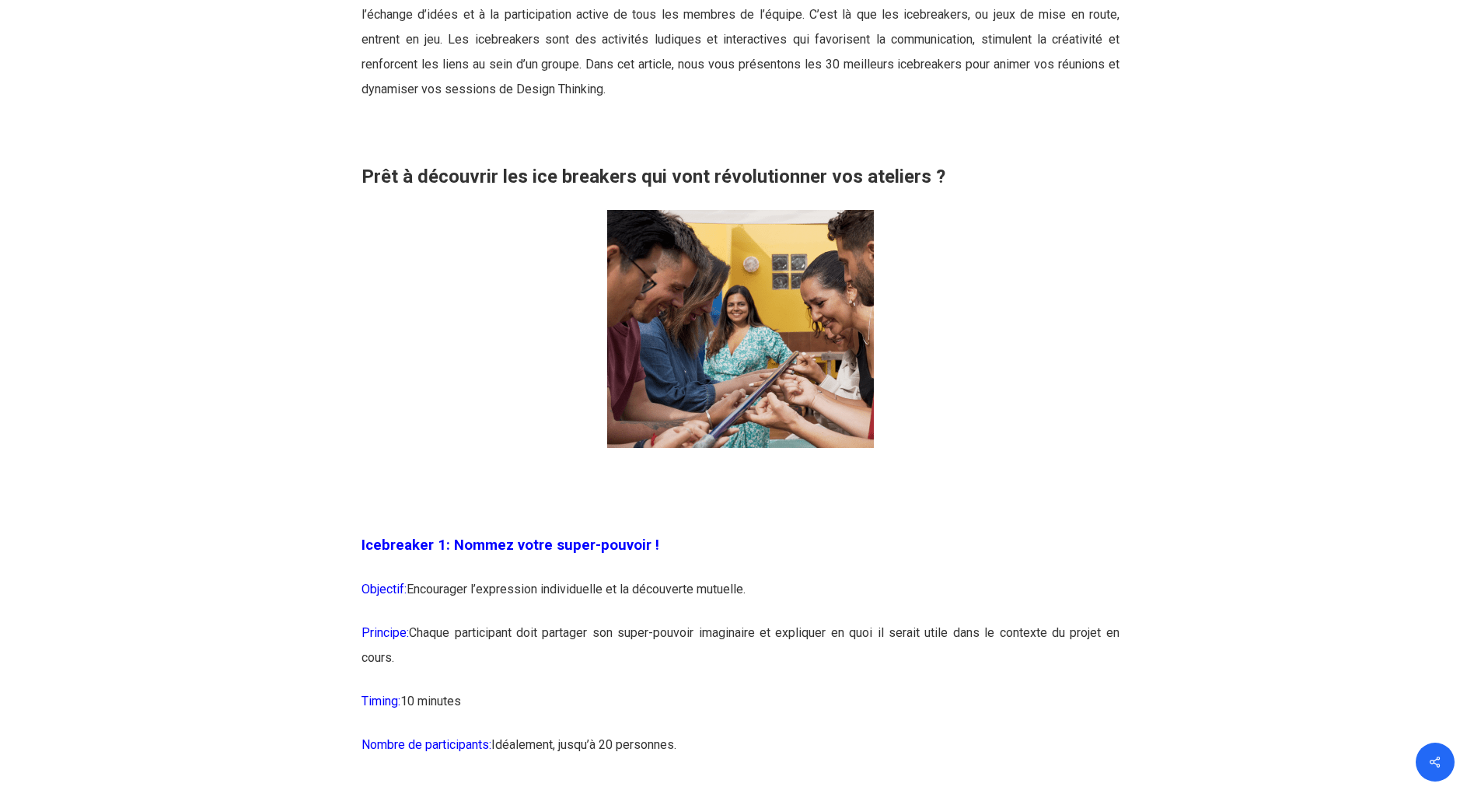
scroll to position [1166, 0]
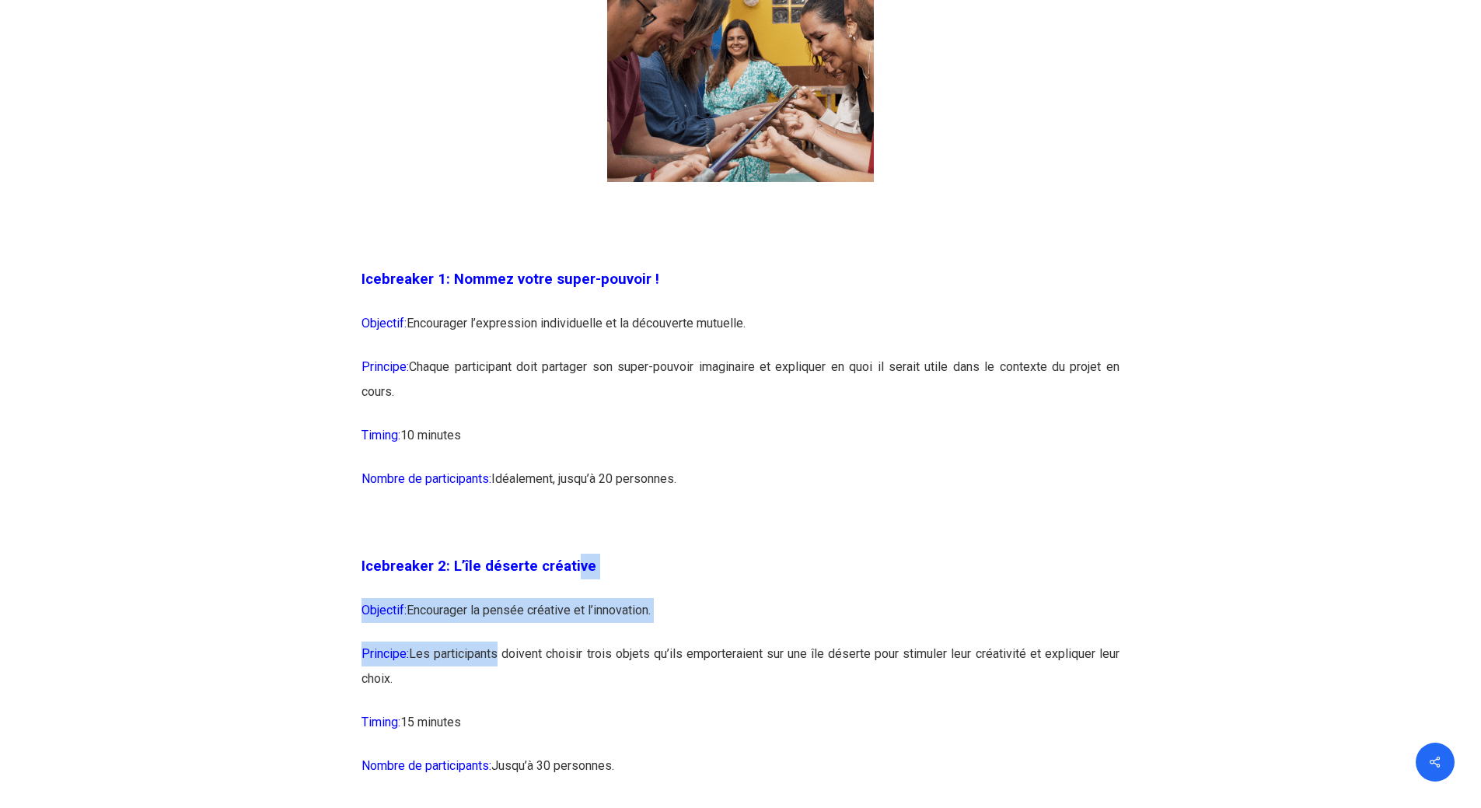
drag, startPoint x: 573, startPoint y: 565, endPoint x: 497, endPoint y: 658, distance: 119.8
click at [497, 658] on p "Principe: Les participants doivent choisir trois objets qu’ils emporteraient su…" at bounding box center [740, 675] width 758 height 68
drag, startPoint x: 623, startPoint y: 647, endPoint x: 490, endPoint y: 549, distance: 165.1
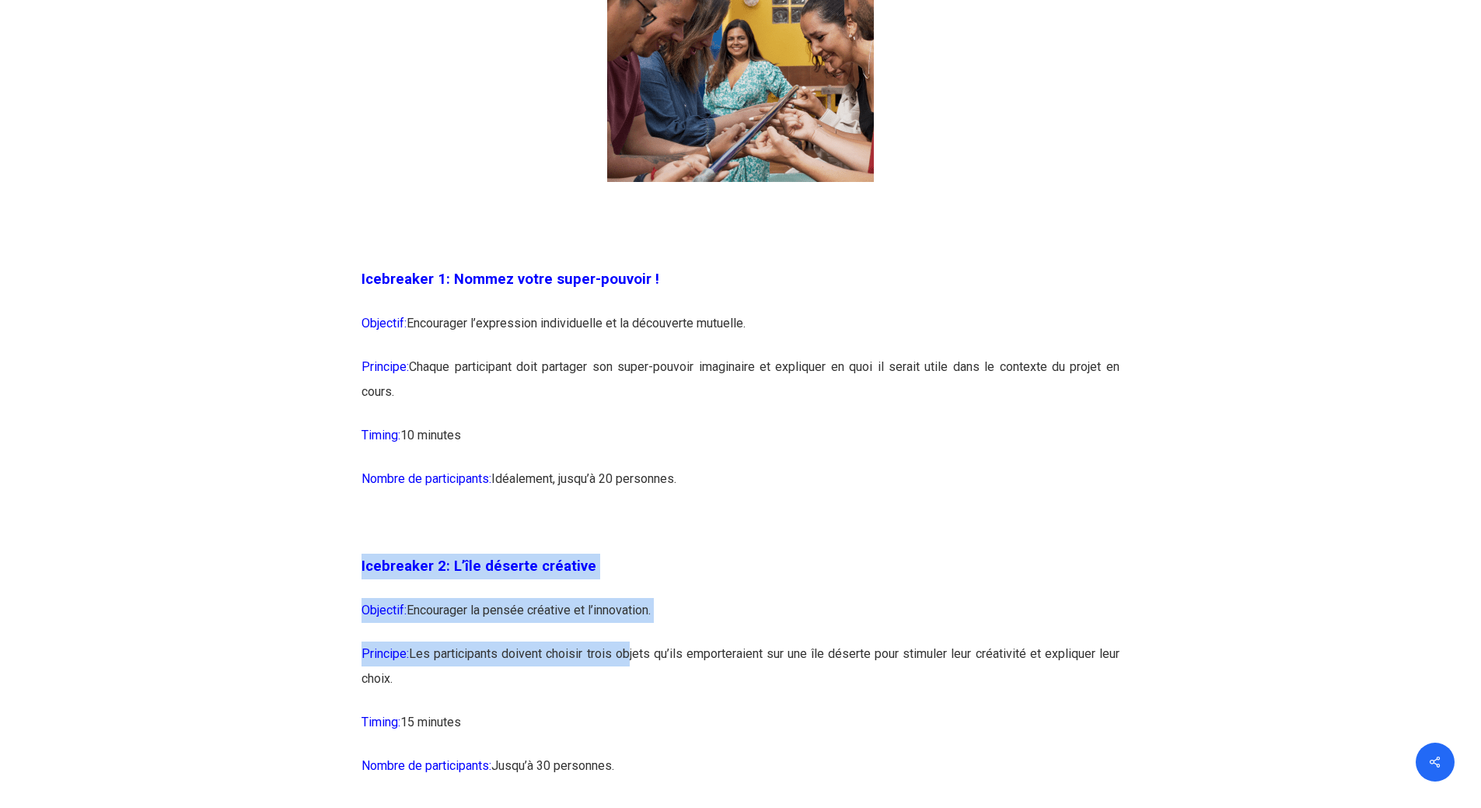
click at [490, 549] on p at bounding box center [740, 532] width 758 height 44
